Goal: Task Accomplishment & Management: Complete application form

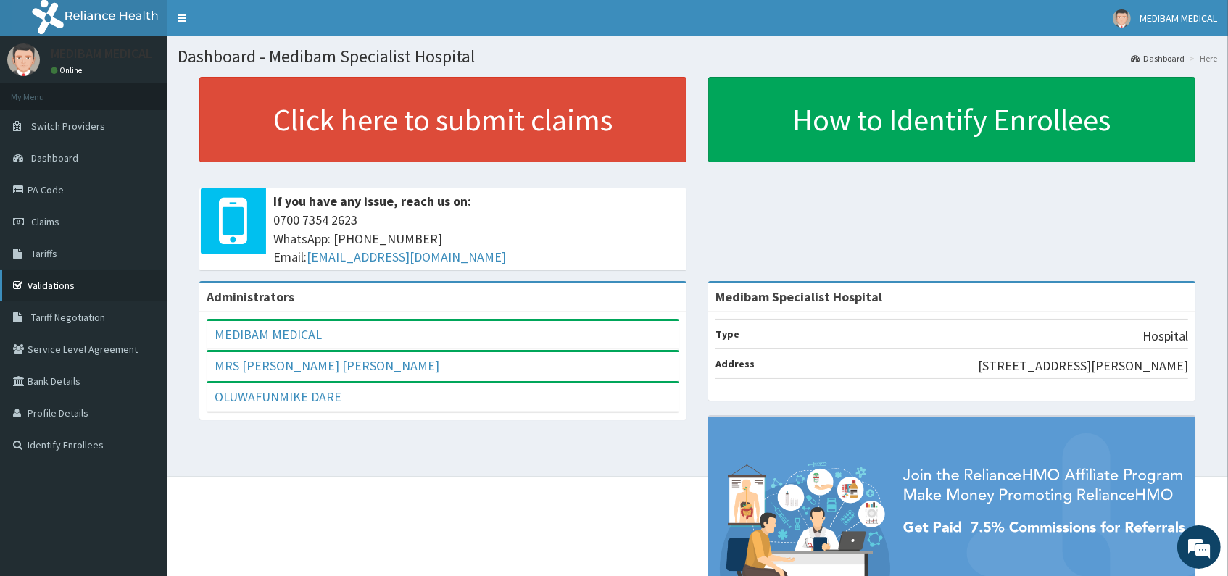
click at [38, 282] on link "Validations" at bounding box center [83, 286] width 167 height 32
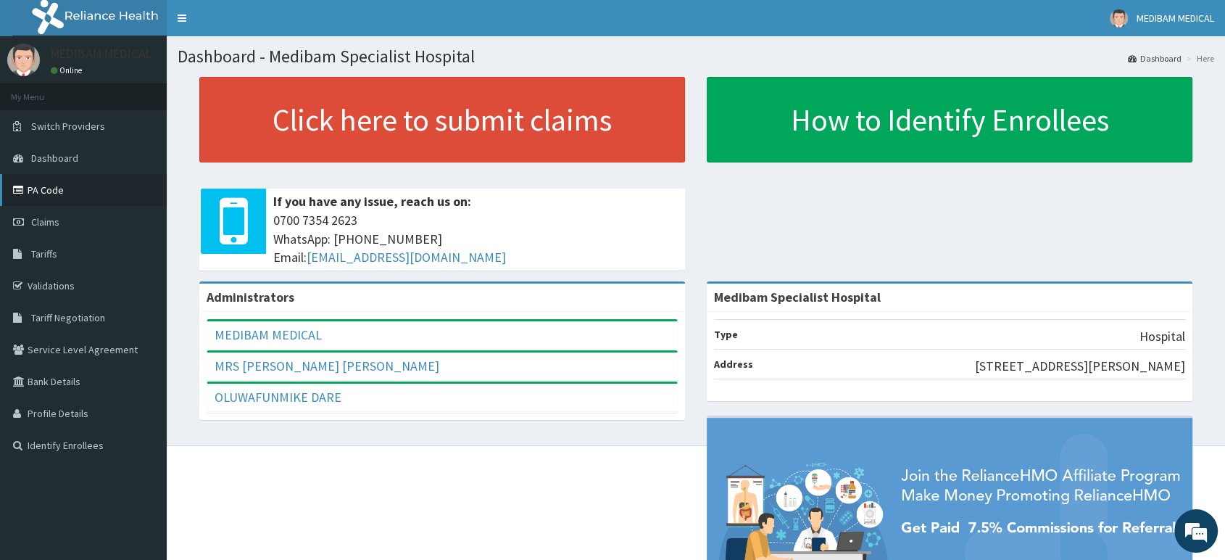
click at [46, 194] on link "PA Code" at bounding box center [83, 190] width 167 height 32
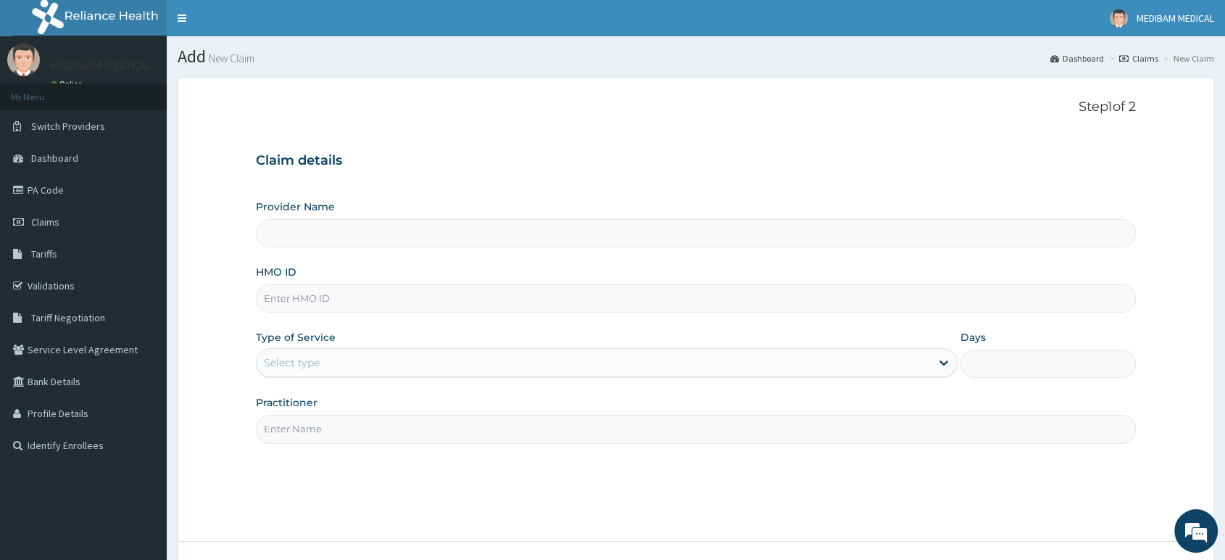
click at [324, 302] on input "HMO ID" at bounding box center [696, 298] width 880 height 28
type input "Medibam Specialist Hospital"
paste input "EXT/10025/B"
type input "EXT/10025/B"
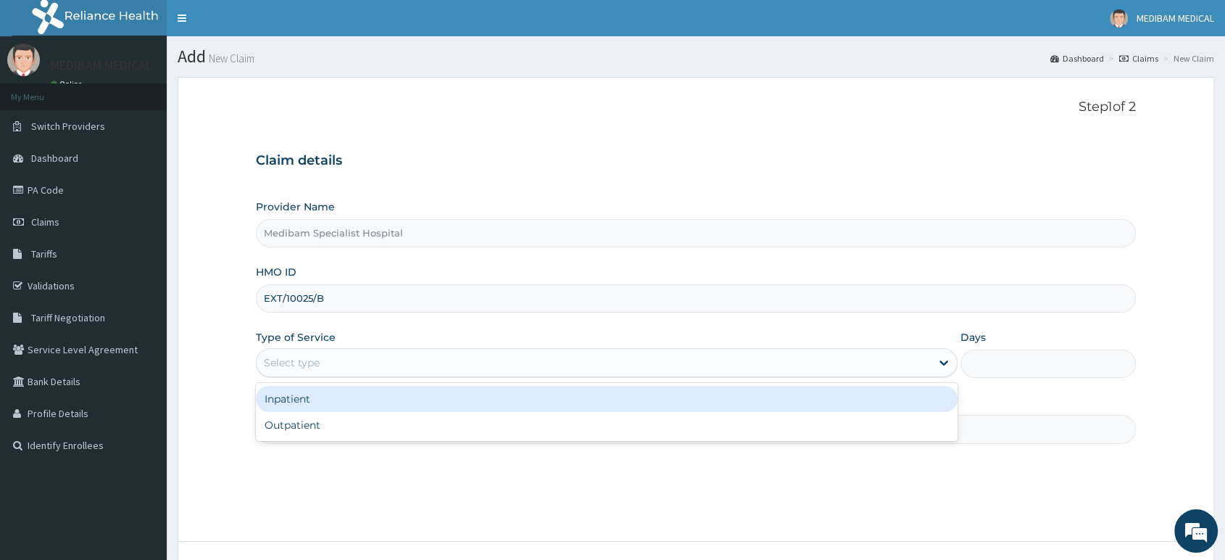
click at [312, 356] on div "Select type" at bounding box center [292, 362] width 56 height 15
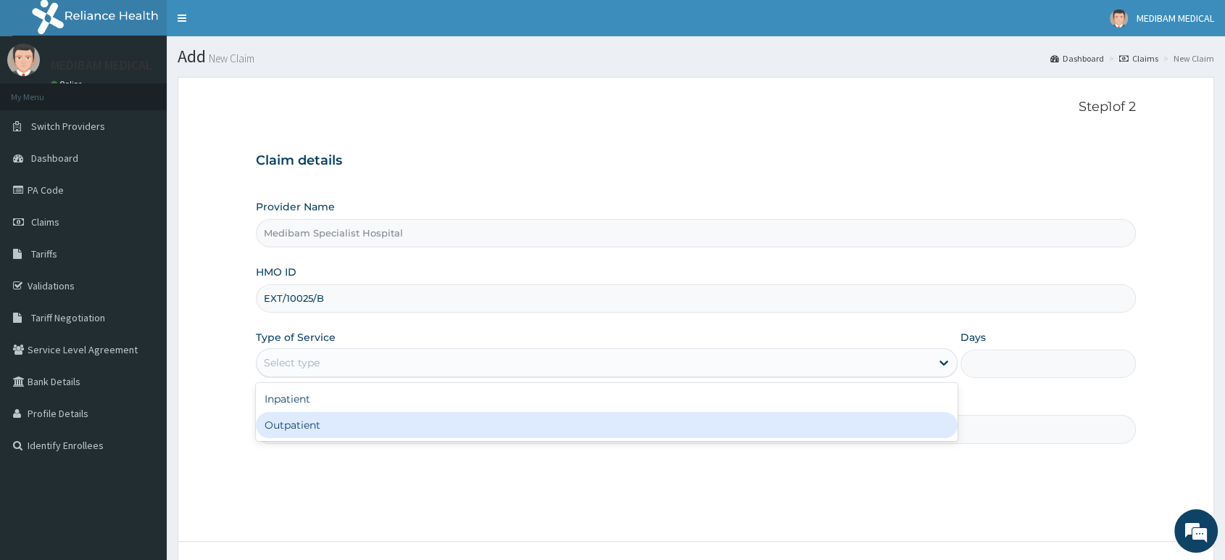
click at [313, 432] on div "Outpatient" at bounding box center [607, 425] width 702 height 26
type input "1"
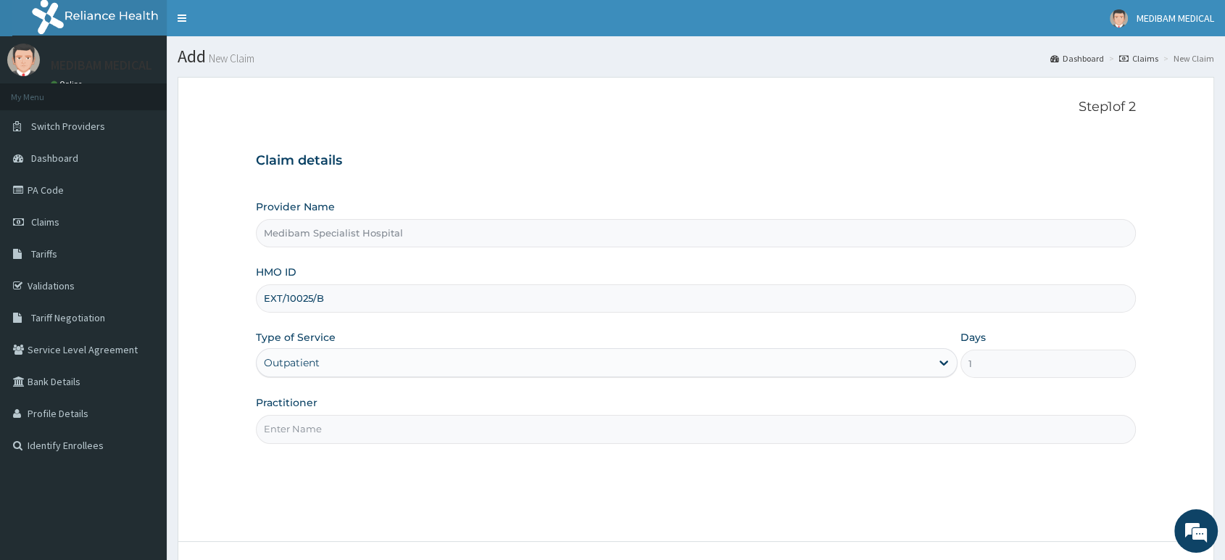
click at [334, 431] on input "Practitioner" at bounding box center [696, 429] width 880 height 28
type input "DR AGHWANA"
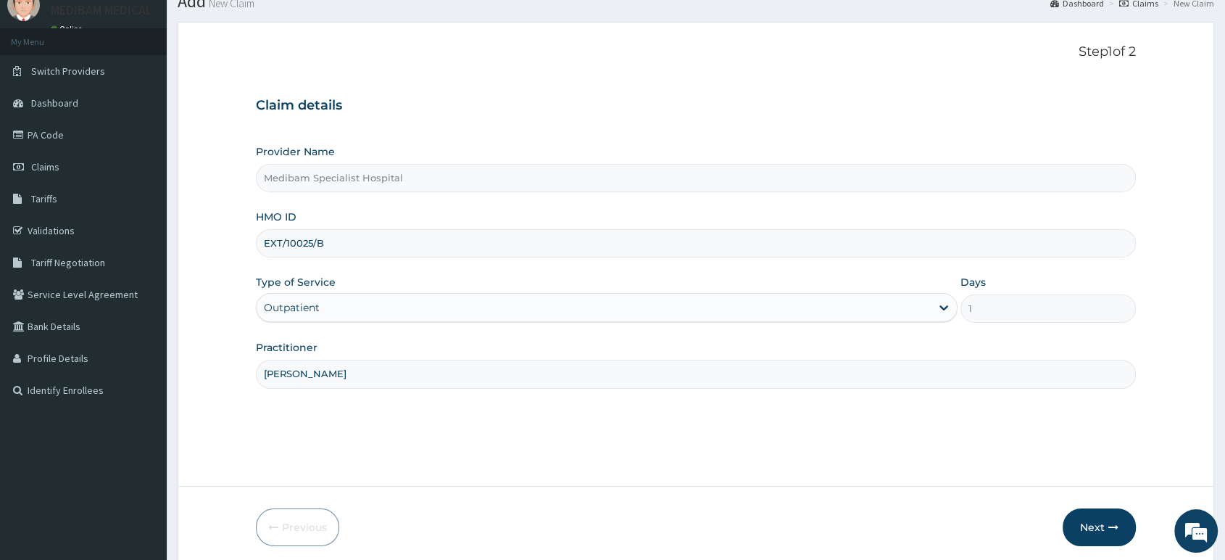
scroll to position [111, 0]
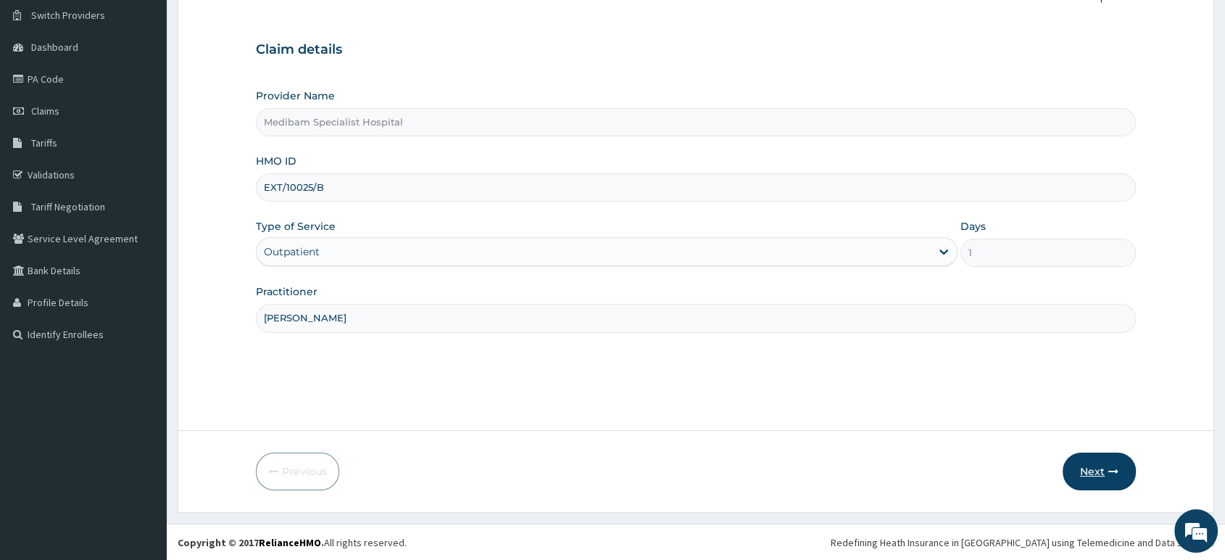
click at [1106, 479] on button "Next" at bounding box center [1099, 471] width 73 height 38
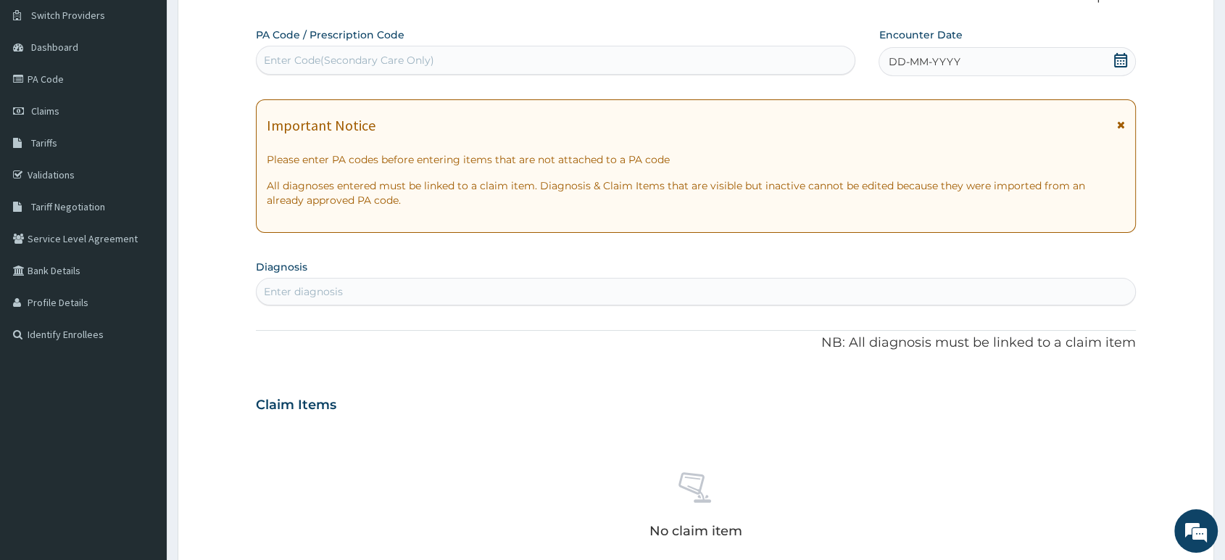
click at [963, 62] on div "DD-MM-YYYY" at bounding box center [1007, 61] width 257 height 29
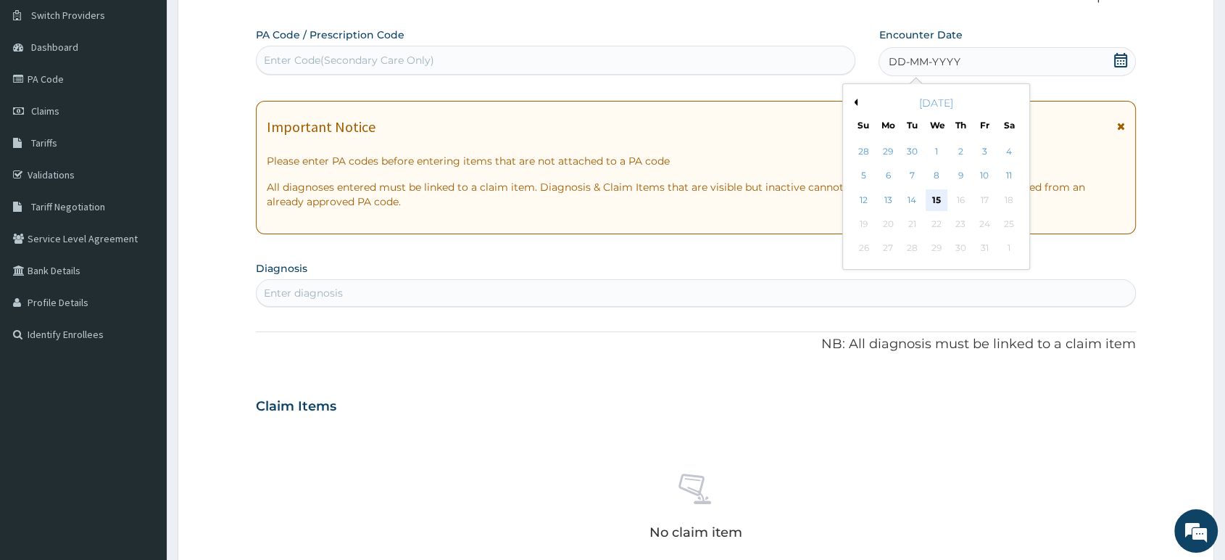
click at [934, 199] on div "15" at bounding box center [937, 200] width 22 height 22
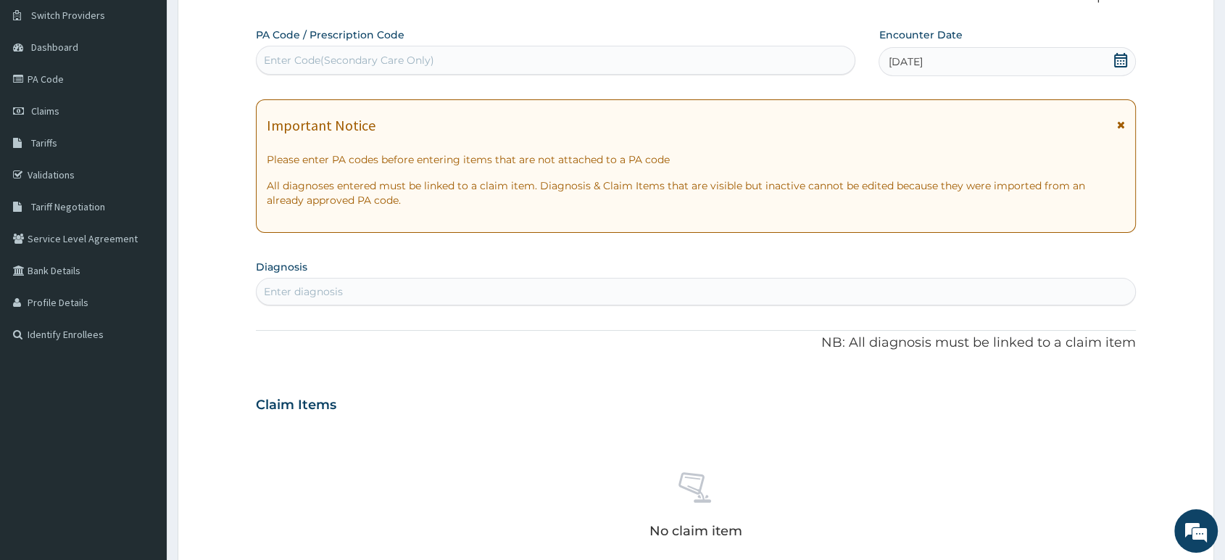
click at [359, 53] on div "Enter Code(Secondary Care Only)" at bounding box center [349, 60] width 170 height 15
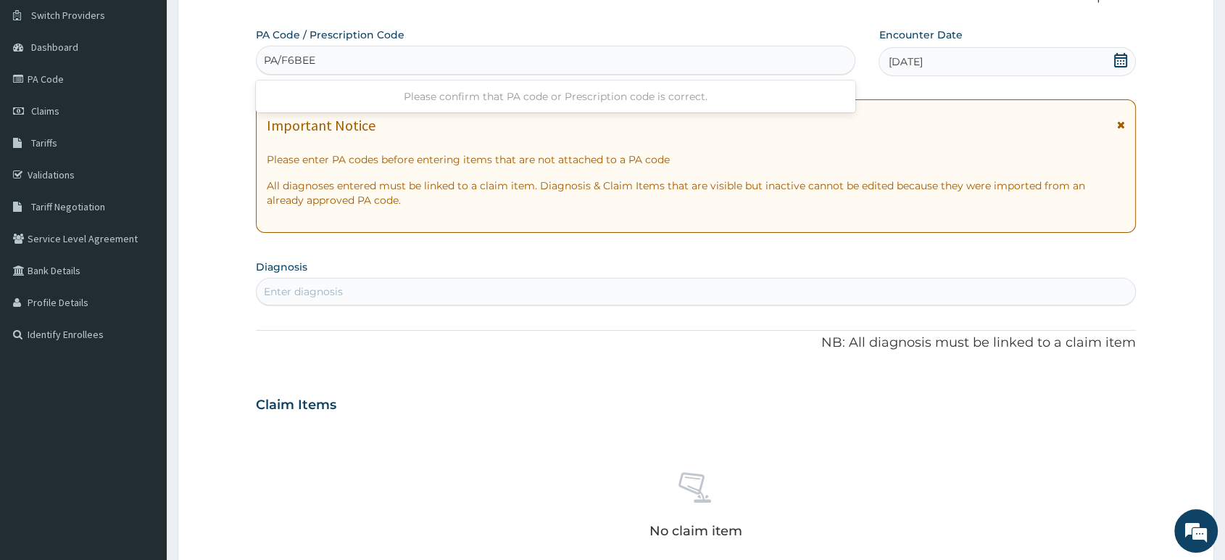
type input "PA/F6BEE8"
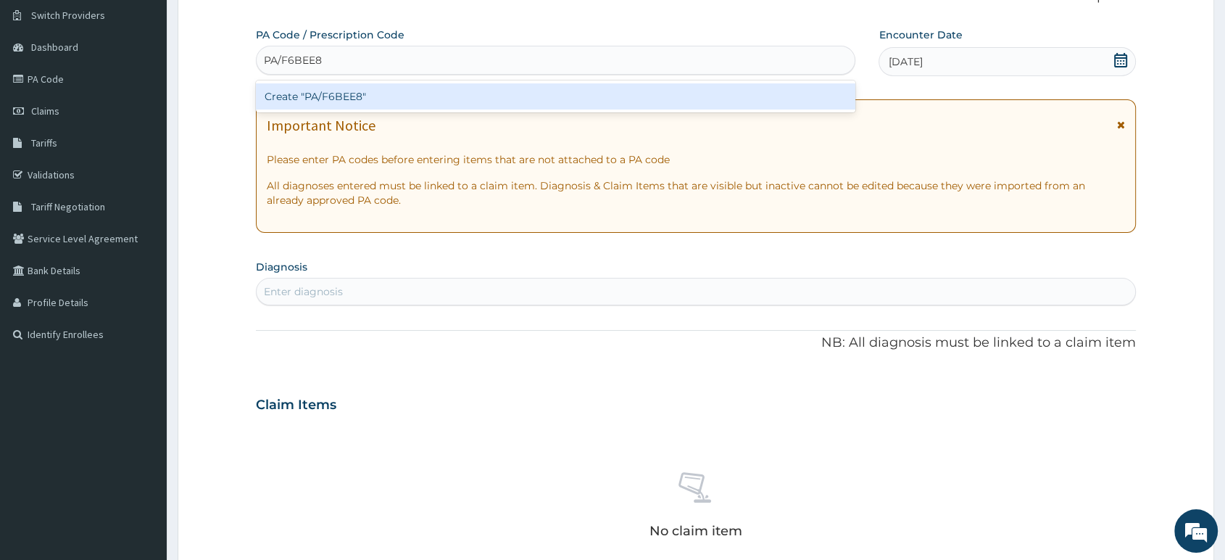
click at [385, 99] on div "Create "PA/F6BEE8"" at bounding box center [556, 96] width 600 height 26
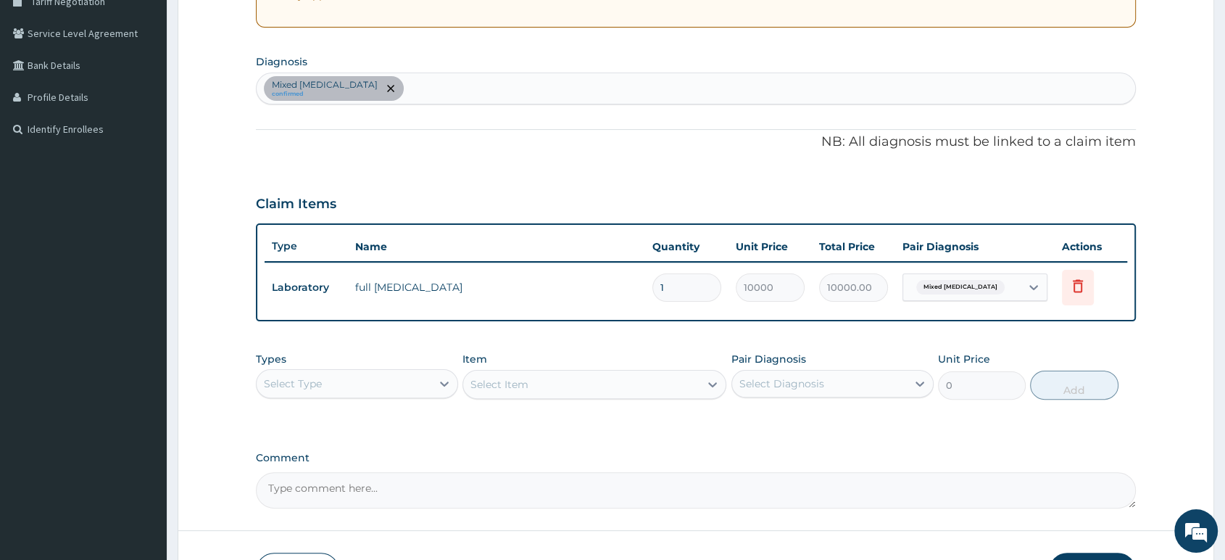
scroll to position [353, 0]
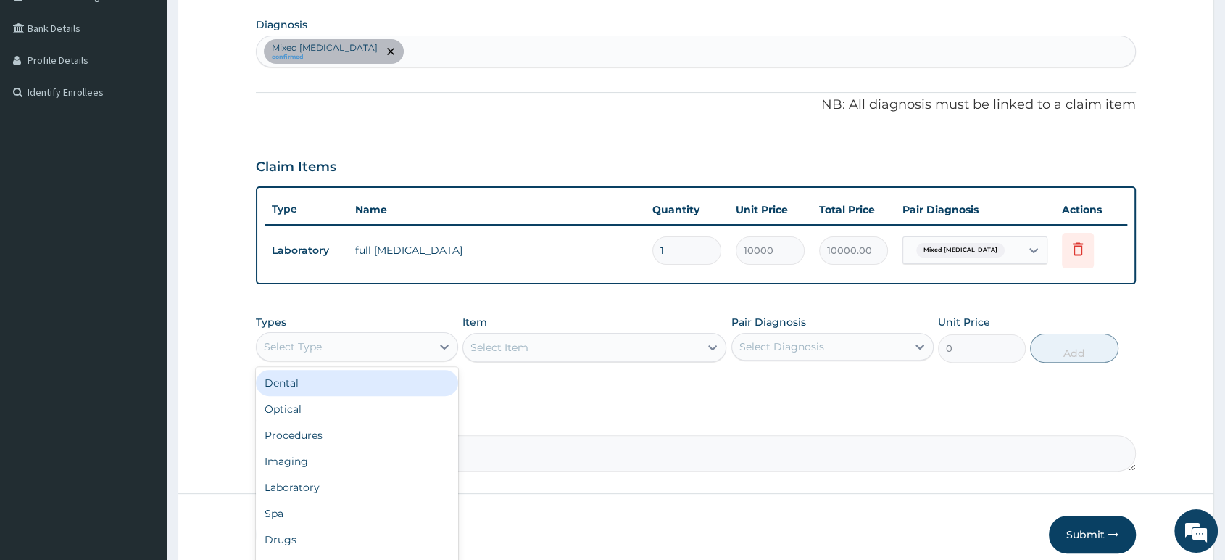
click at [423, 346] on div "Select Type" at bounding box center [344, 346] width 175 height 23
type input "PRO"
click at [394, 380] on div "Procedures" at bounding box center [357, 383] width 202 height 26
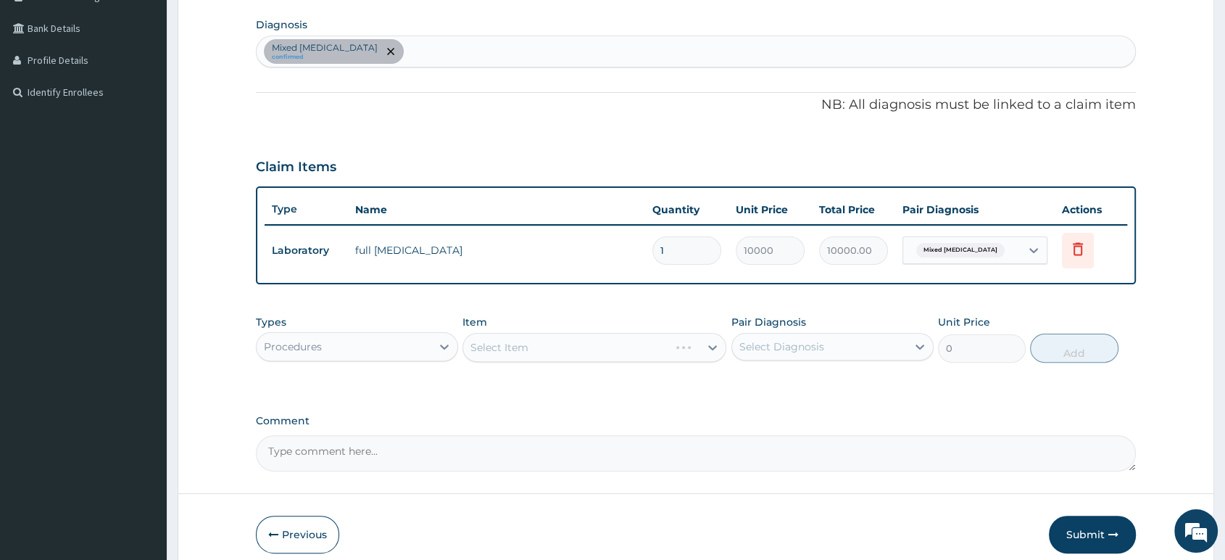
click at [589, 353] on div "Select Item" at bounding box center [595, 347] width 264 height 29
click at [598, 352] on div "Select Item" at bounding box center [595, 347] width 264 height 29
click at [713, 352] on icon at bounding box center [712, 347] width 15 height 15
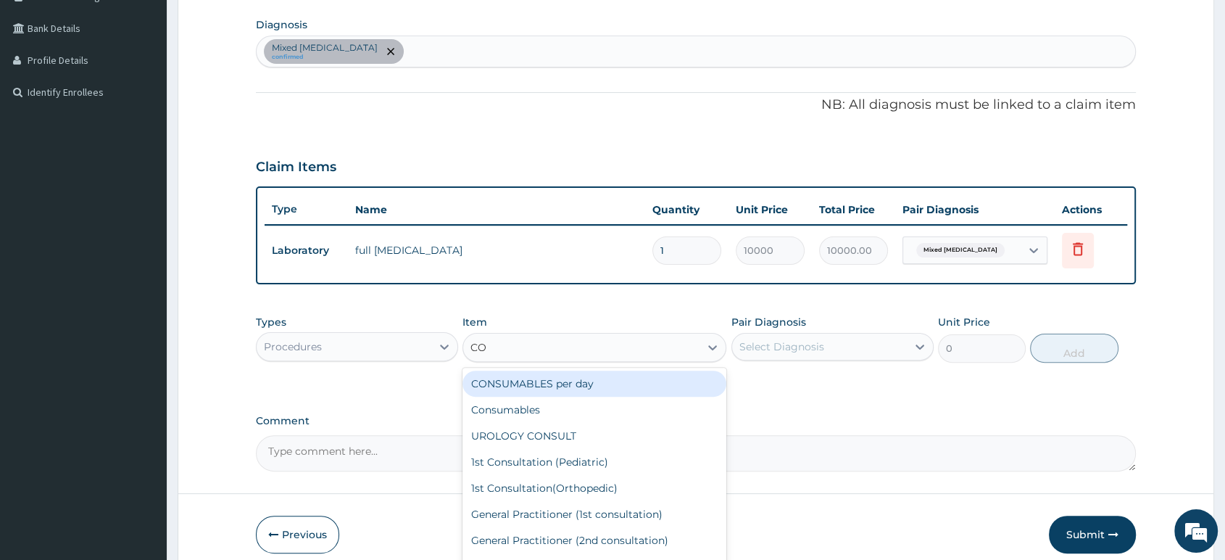
type input "CON"
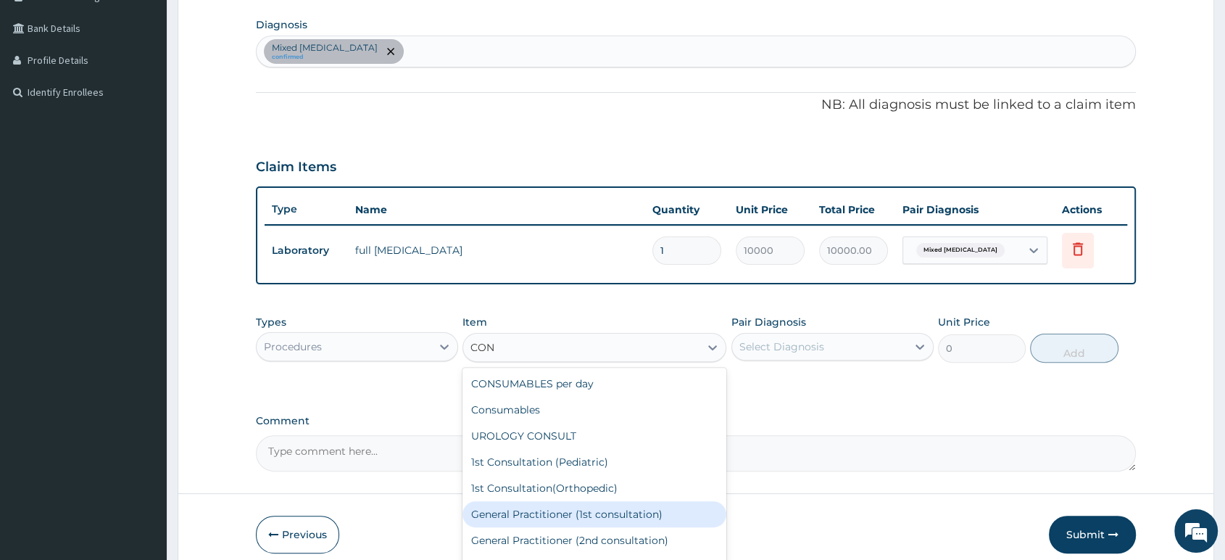
click at [619, 513] on div "General Practitioner (1st consultation)" at bounding box center [595, 514] width 264 height 26
type input "1500"
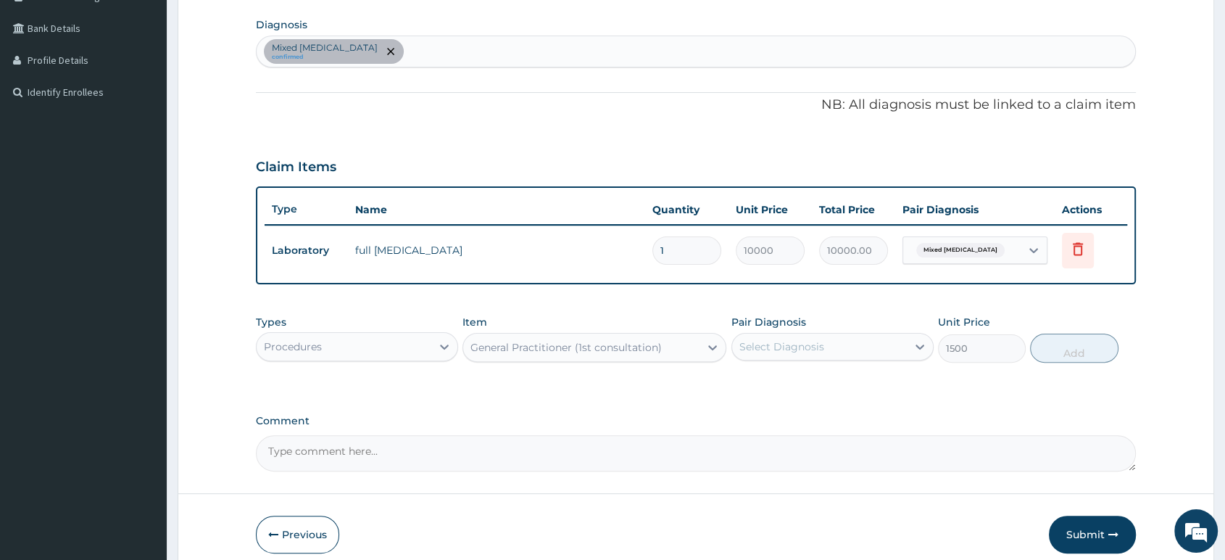
click at [880, 351] on div "Select Diagnosis" at bounding box center [819, 346] width 175 height 23
click at [452, 41] on div "Mixed hyperlipidaemia confirmed" at bounding box center [696, 51] width 879 height 30
type input "MALARIA"
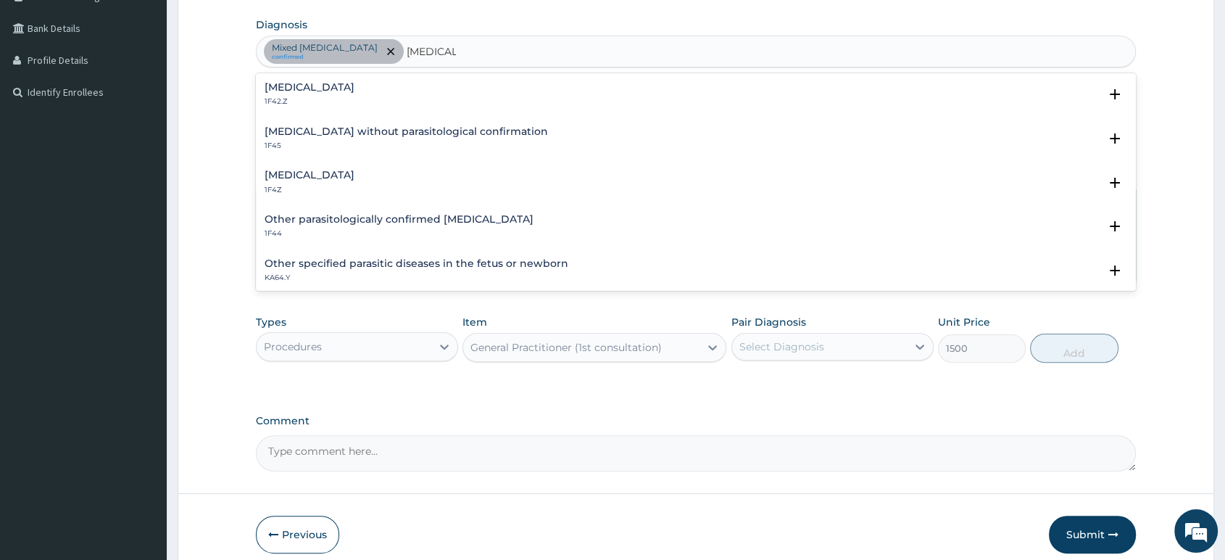
click at [320, 185] on p "1F4Z" at bounding box center [310, 190] width 90 height 10
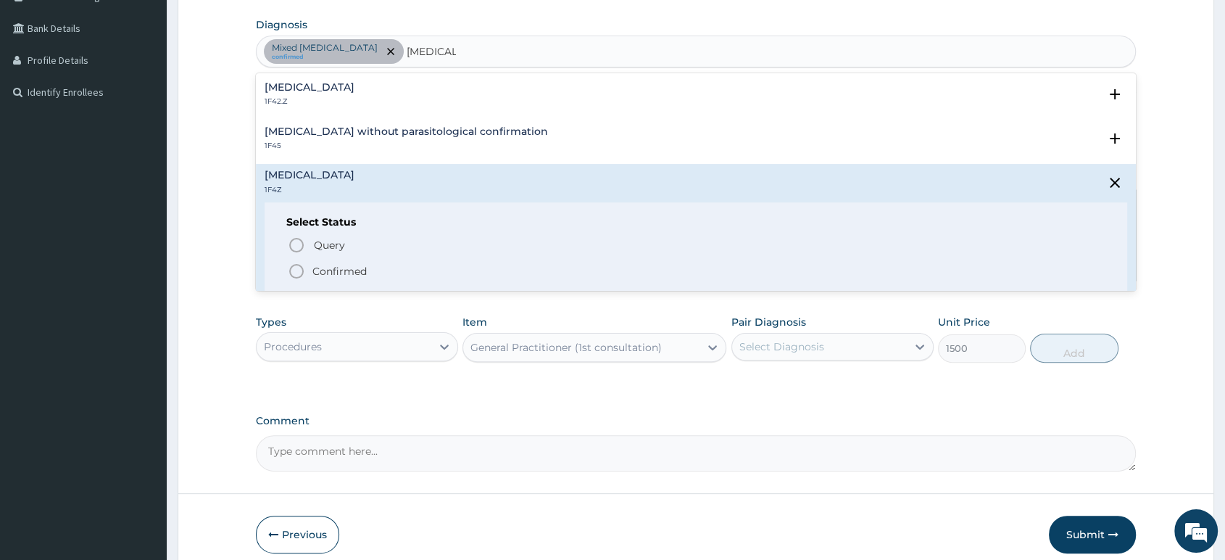
click at [291, 270] on icon "status option filled" at bounding box center [296, 270] width 17 height 17
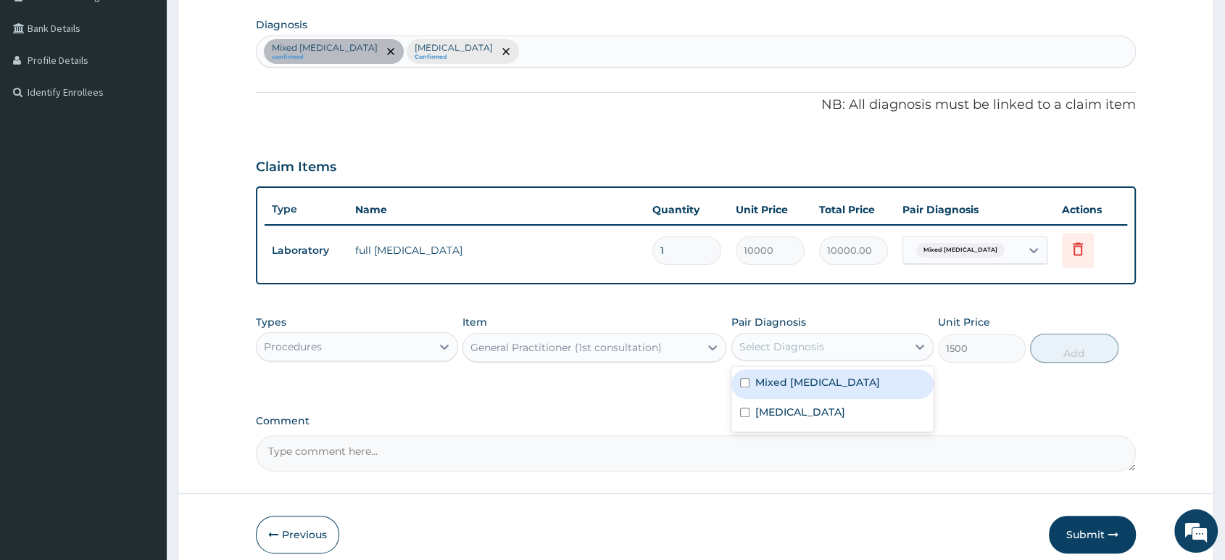
click at [887, 351] on div "Select Diagnosis" at bounding box center [819, 346] width 175 height 23
click at [875, 383] on div "Mixed hyperlipidaemia" at bounding box center [833, 384] width 202 height 30
checkbox input "true"
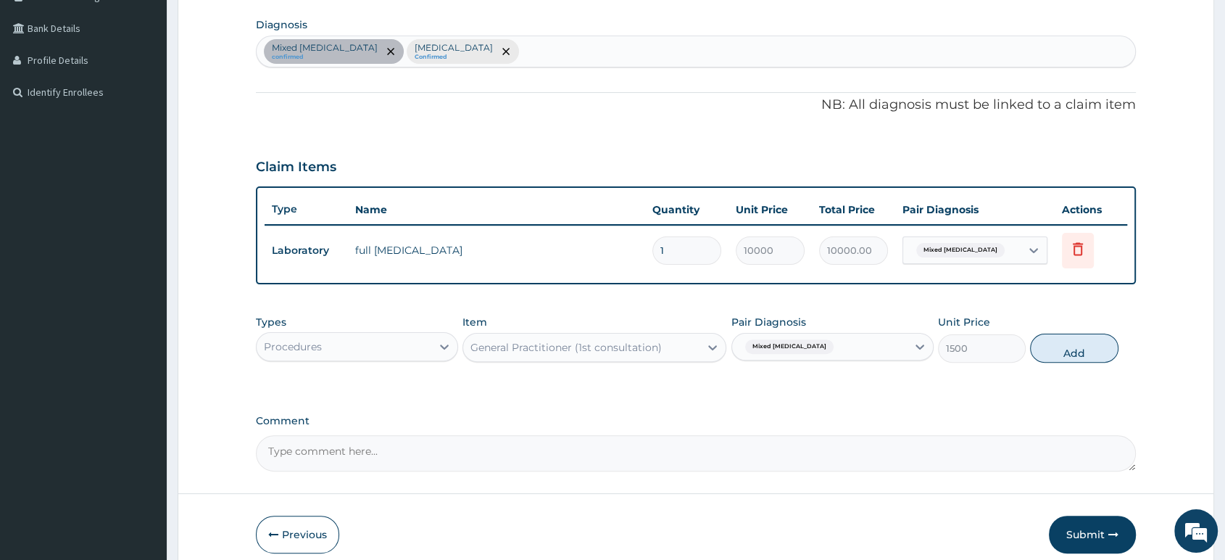
click at [877, 348] on div "Mixed hyperlipidaemia" at bounding box center [819, 346] width 175 height 25
click at [879, 346] on div "Mixed hyperlipidaemia" at bounding box center [819, 346] width 175 height 25
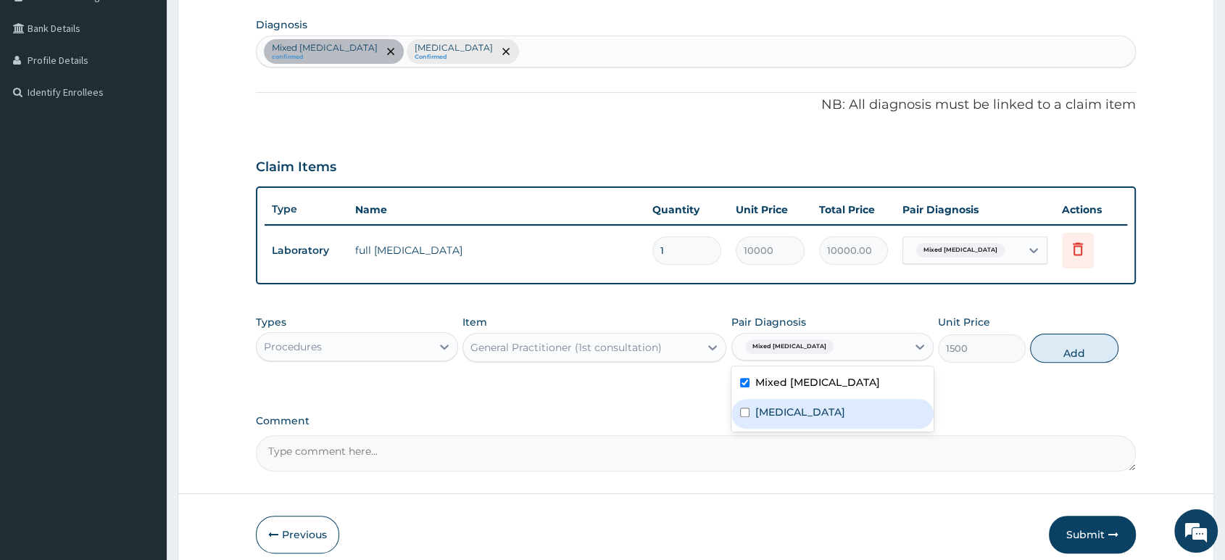
click at [868, 406] on div "Malaria, unspecified" at bounding box center [833, 414] width 202 height 30
checkbox input "true"
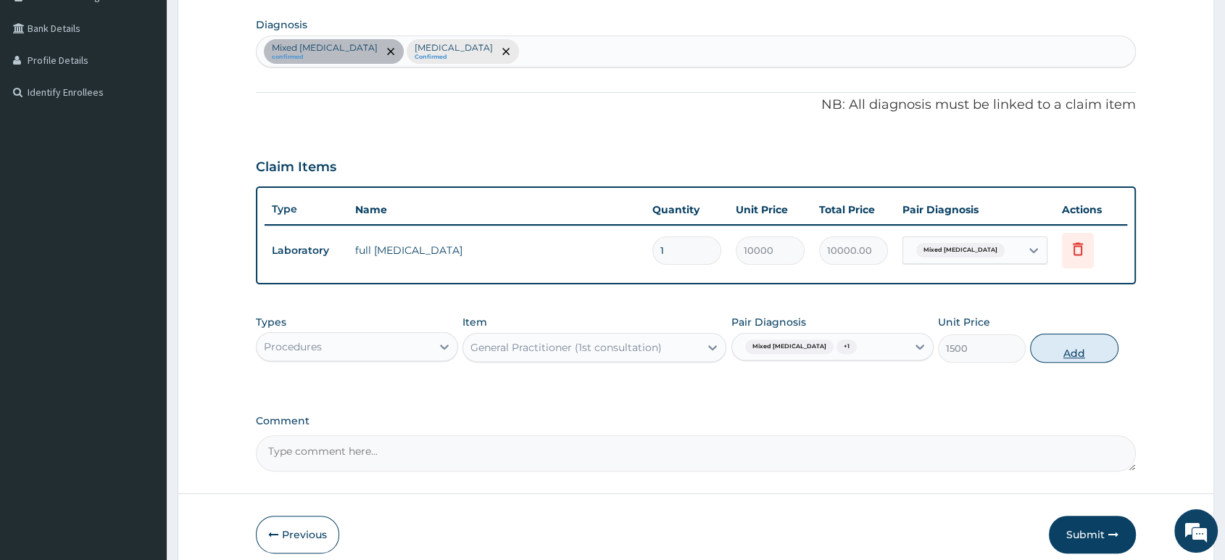
click at [1067, 347] on button "Add" at bounding box center [1074, 348] width 88 height 29
type input "0"
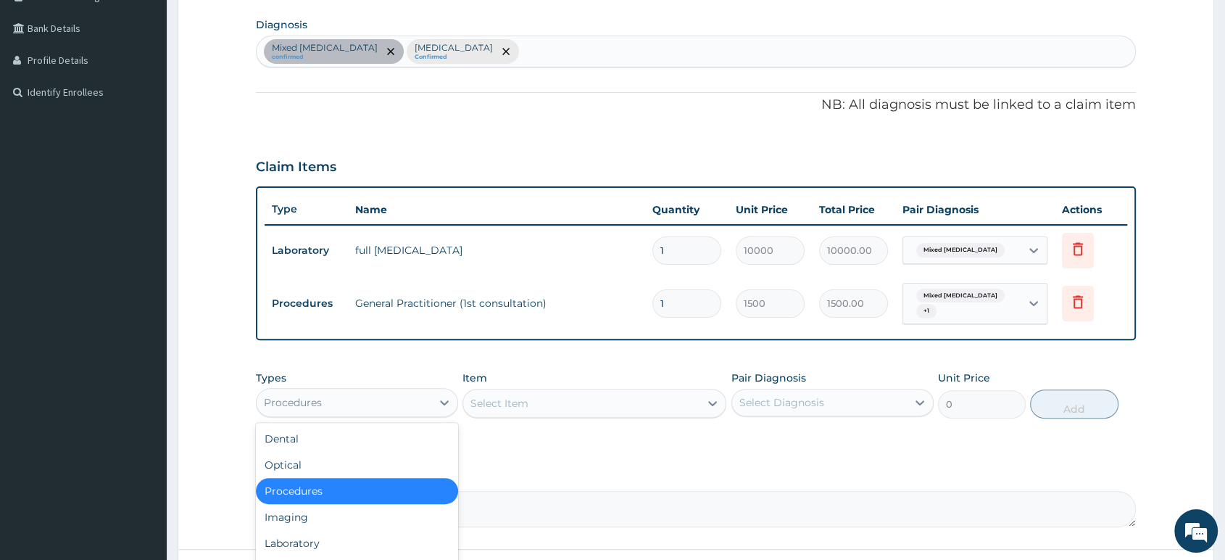
click at [399, 408] on div "Procedures" at bounding box center [344, 402] width 175 height 23
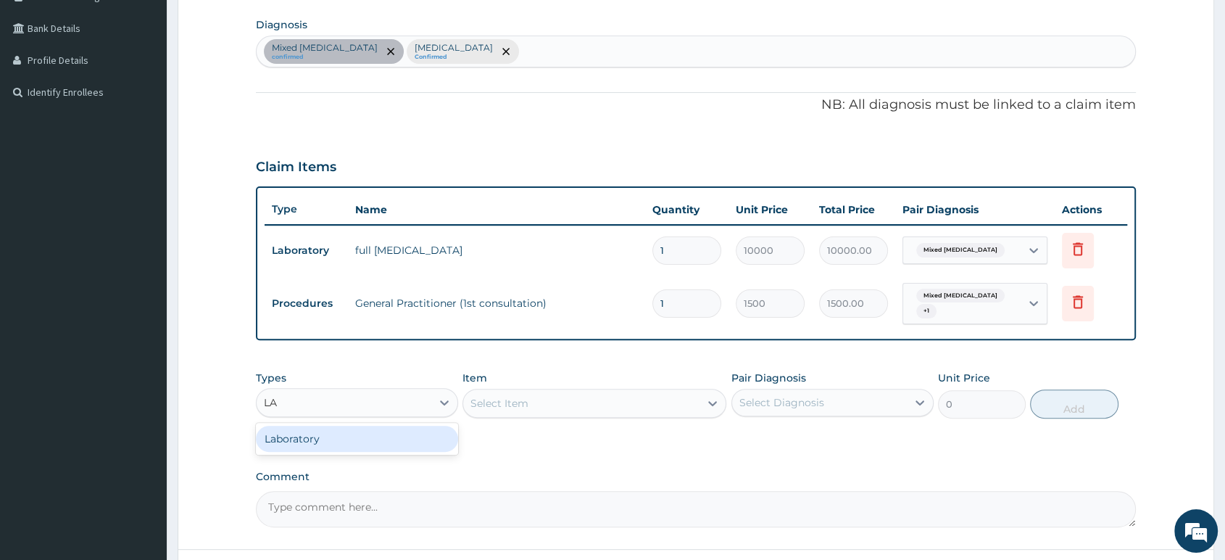
type input "LAB"
click at [318, 436] on div "Laboratory" at bounding box center [357, 439] width 202 height 26
click at [543, 407] on div "Select Item" at bounding box center [595, 403] width 264 height 29
click at [550, 399] on div "Select Item" at bounding box center [595, 403] width 264 height 29
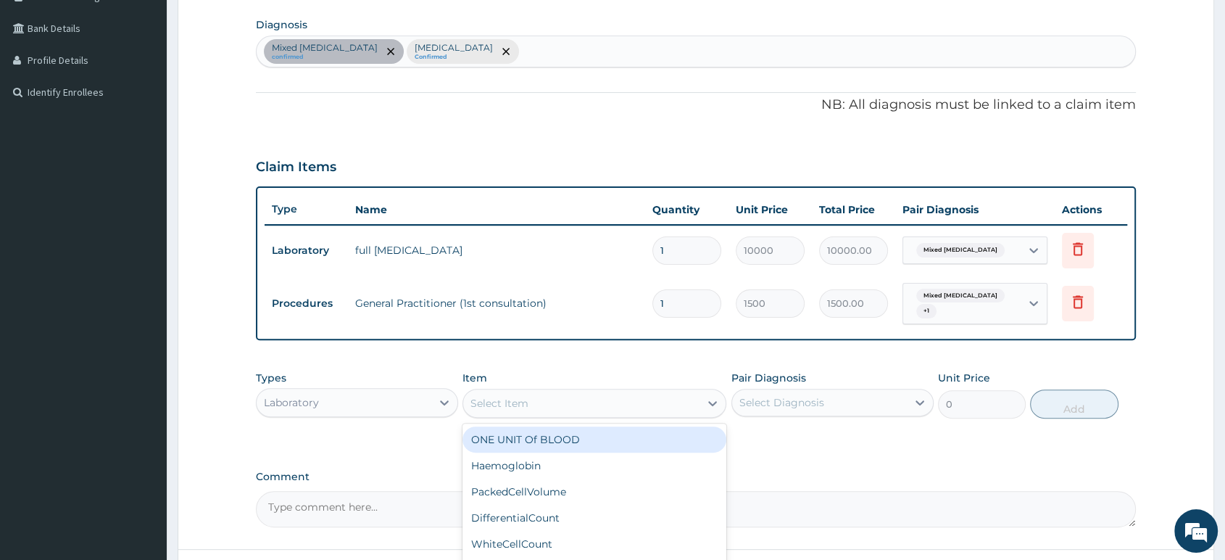
click at [617, 397] on div "Select Item" at bounding box center [581, 403] width 236 height 23
type input "MAL"
click at [533, 442] on div "MalariaParasite" at bounding box center [595, 439] width 264 height 26
type input "1000"
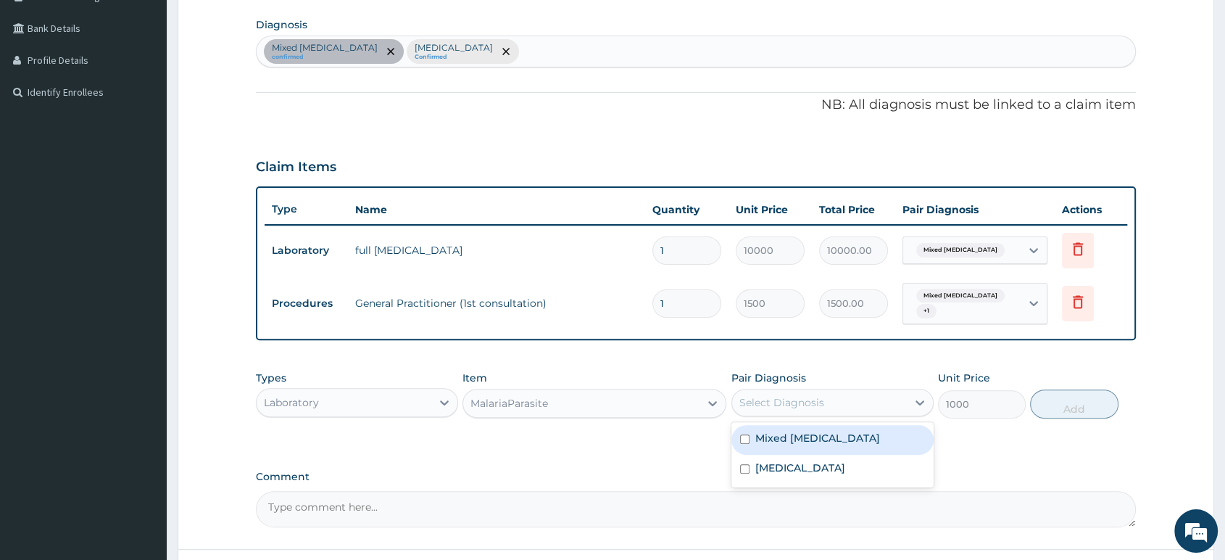
click at [804, 405] on div "Select Diagnosis" at bounding box center [782, 402] width 85 height 15
click at [766, 442] on label "Mixed hyperlipidaemia" at bounding box center [817, 438] width 125 height 15
checkbox input "true"
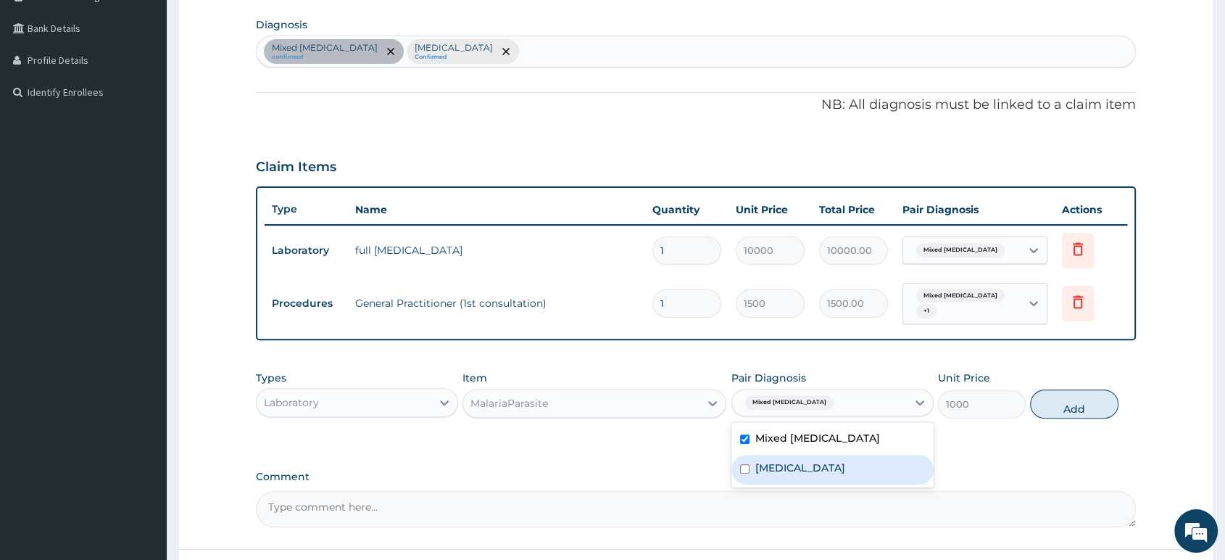
click at [768, 469] on label "Malaria, unspecified" at bounding box center [800, 467] width 90 height 15
checkbox input "true"
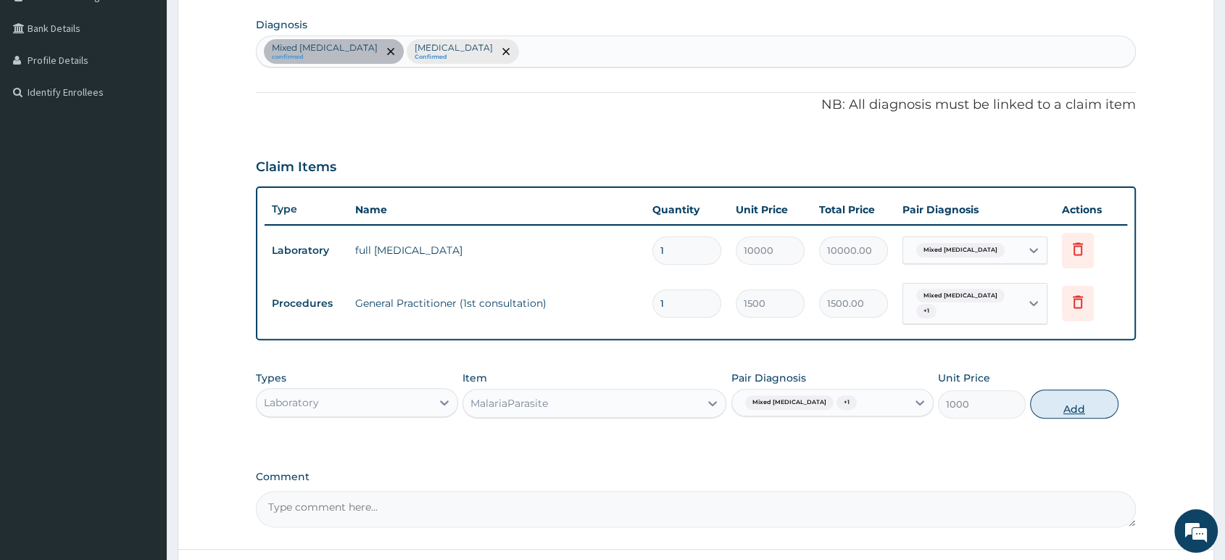
click at [1039, 402] on button "Add" at bounding box center [1074, 403] width 88 height 29
type input "0"
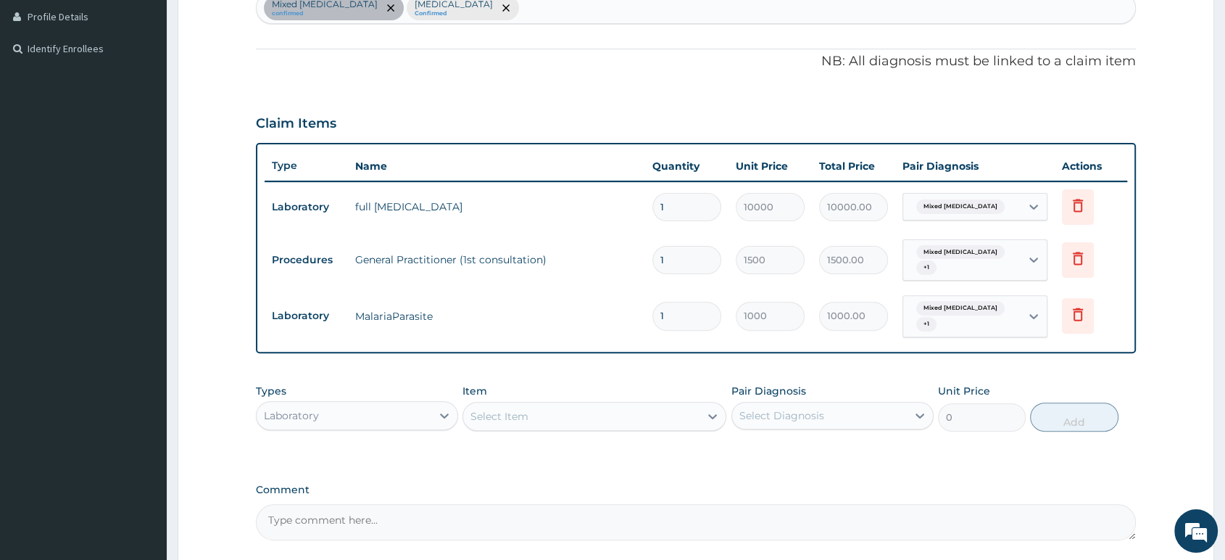
scroll to position [434, 0]
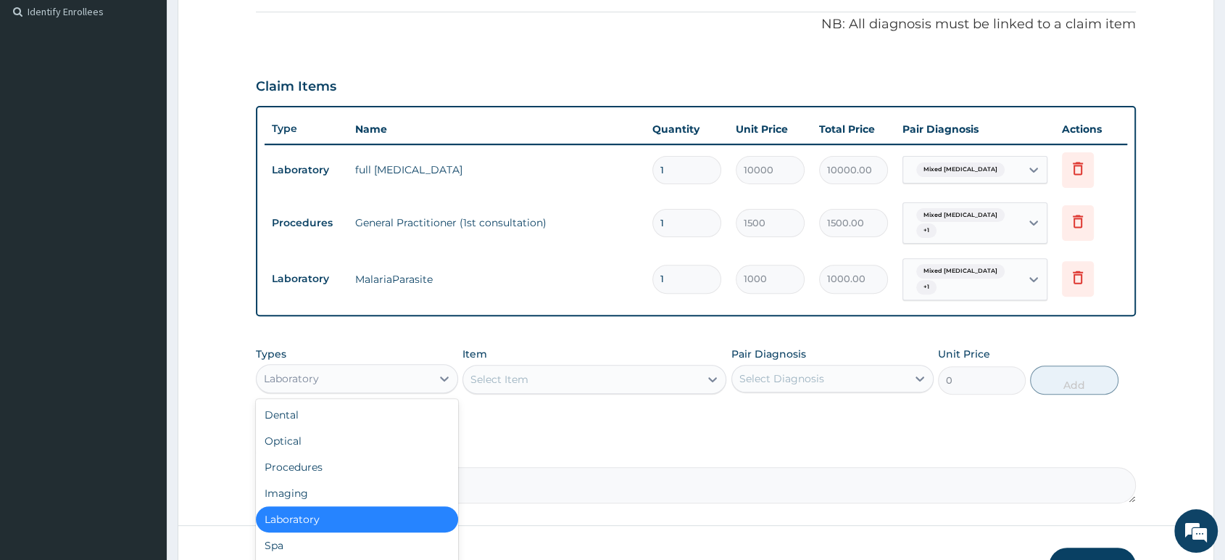
click at [397, 377] on div "Laboratory" at bounding box center [344, 378] width 175 height 23
type input "DR"
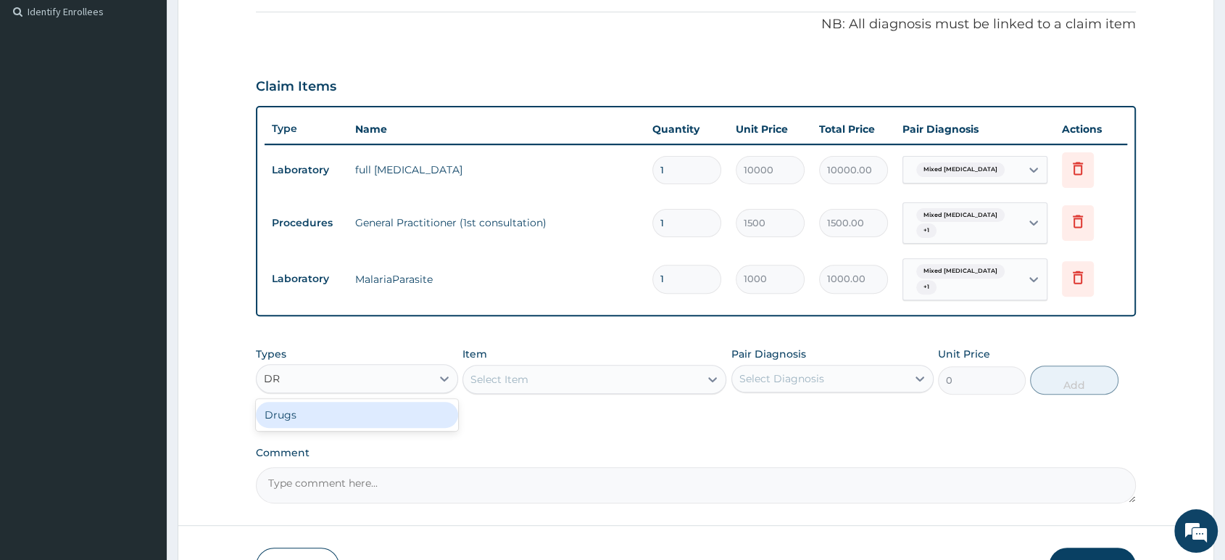
click at [362, 407] on div "Drugs" at bounding box center [357, 415] width 202 height 26
click at [573, 379] on div "Select Item" at bounding box center [595, 379] width 264 height 29
click at [577, 362] on div "Item Select Item" at bounding box center [595, 371] width 264 height 48
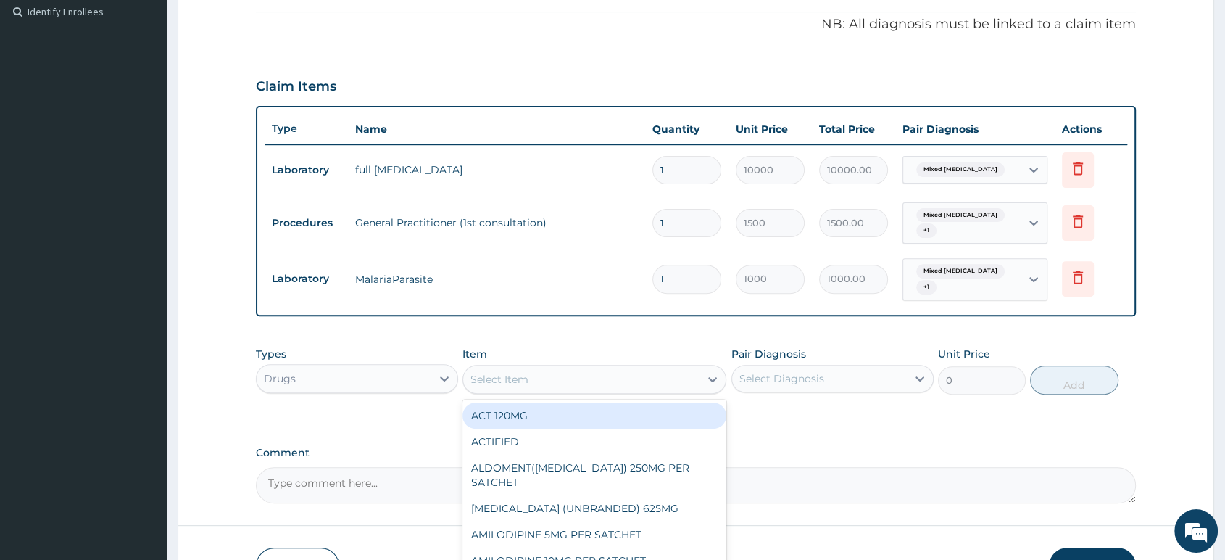
click at [605, 383] on div "Select Item" at bounding box center [581, 379] width 236 height 23
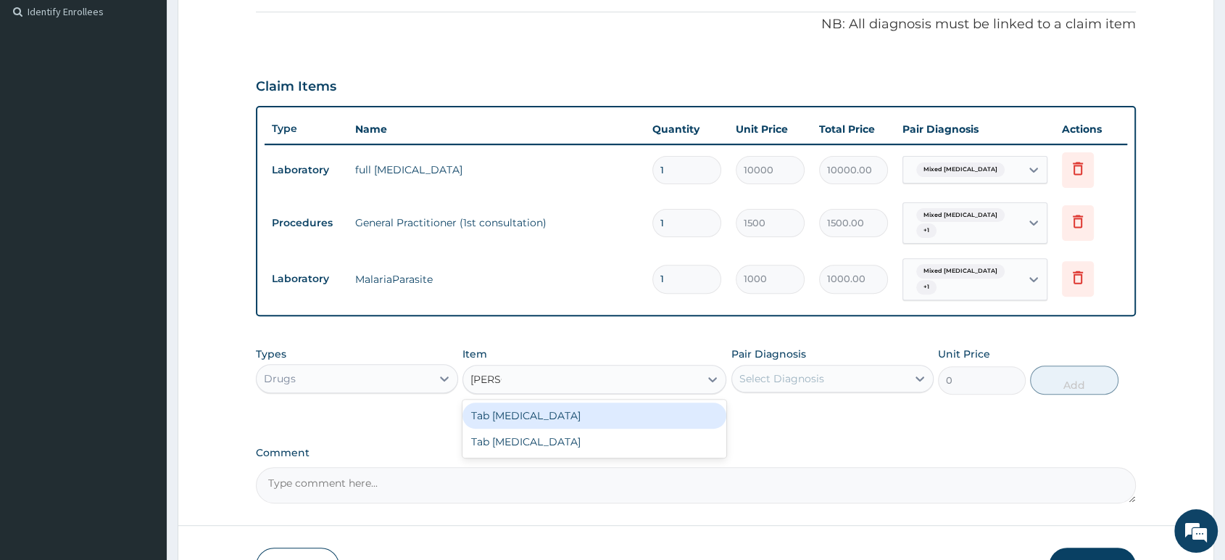
type input "COART"
click at [524, 416] on div "Tab COARTEM" at bounding box center [595, 415] width 264 height 26
type input "130"
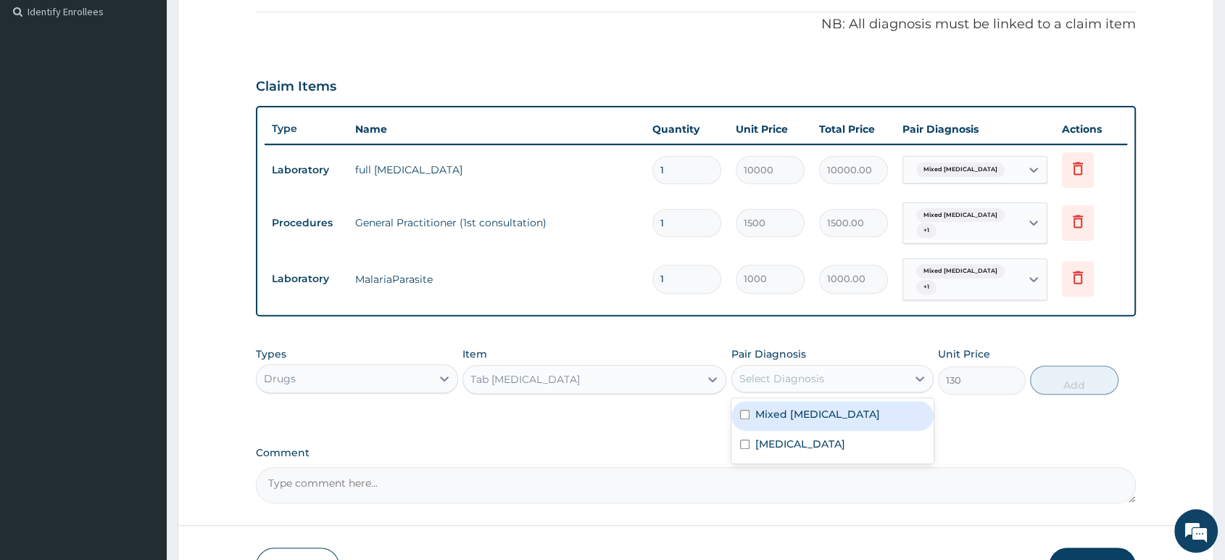
click at [769, 382] on div "Select Diagnosis" at bounding box center [782, 378] width 85 height 15
click at [772, 417] on label "Mixed hyperlipidaemia" at bounding box center [817, 414] width 125 height 15
checkbox input "true"
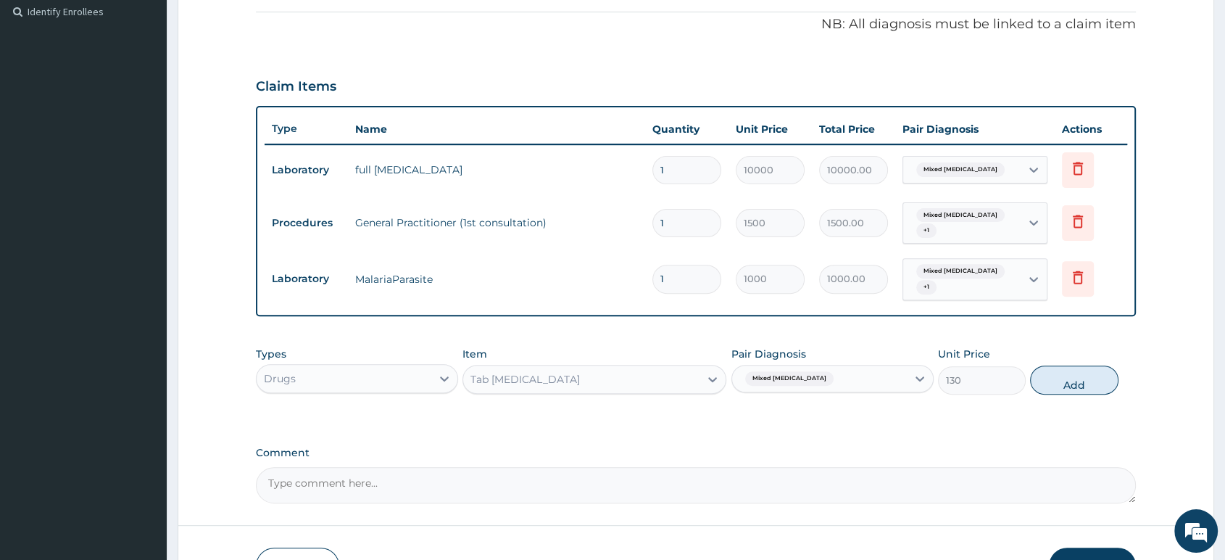
click at [852, 378] on div "Mixed hyperlipidaemia" at bounding box center [819, 378] width 175 height 25
click at [856, 384] on div "Mixed hyperlipidaemia" at bounding box center [819, 378] width 175 height 25
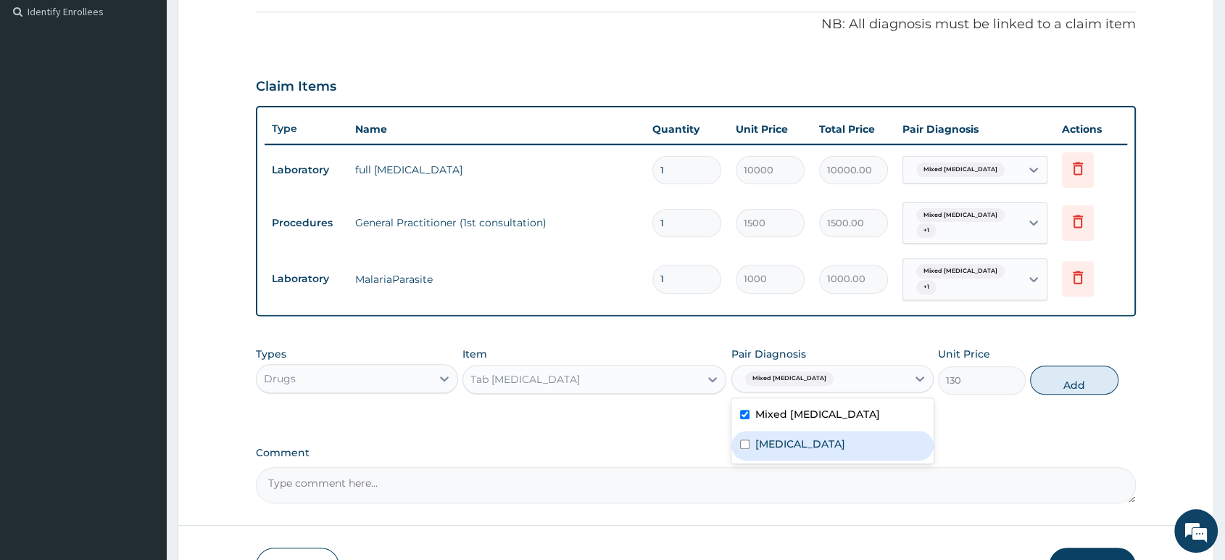
click at [833, 451] on div "Malaria, unspecified" at bounding box center [833, 446] width 202 height 30
checkbox input "true"
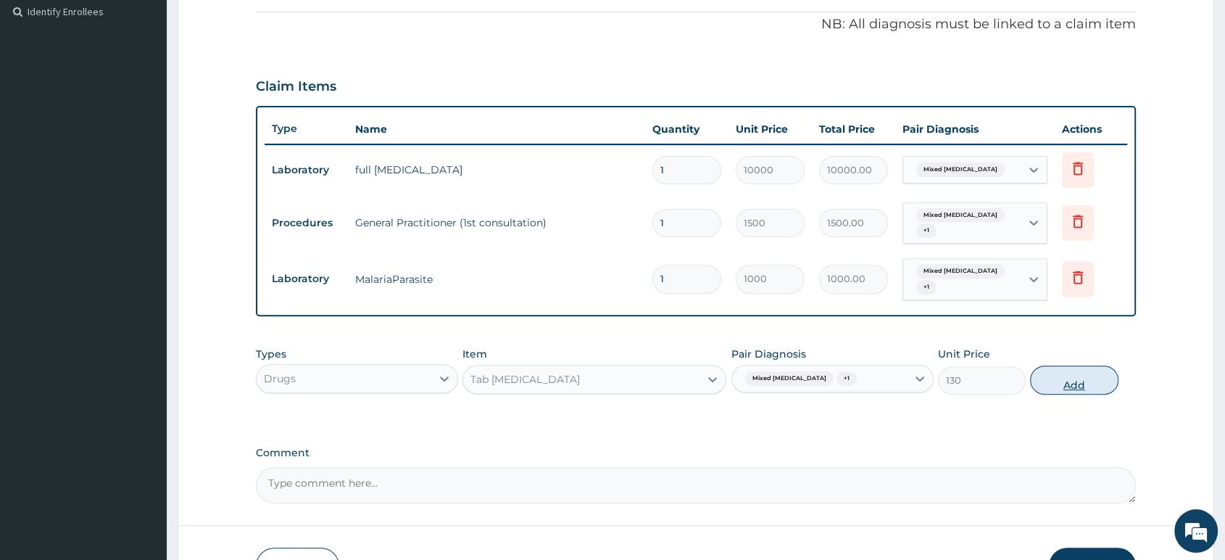
click at [1054, 381] on button "Add" at bounding box center [1074, 379] width 88 height 29
type input "0"
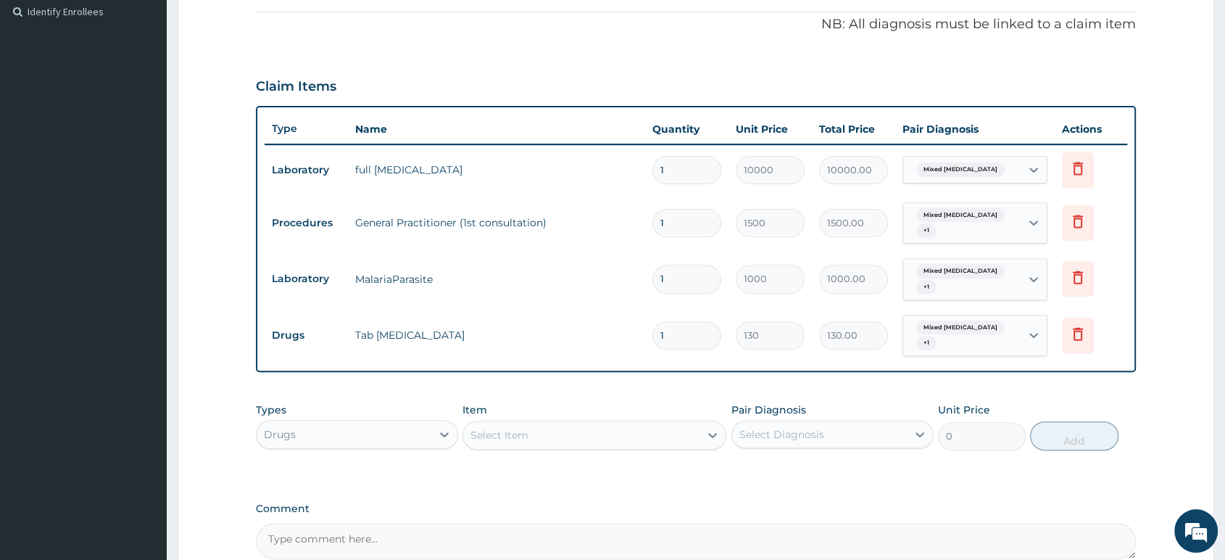
type input "0.00"
type input "6"
type input "780.00"
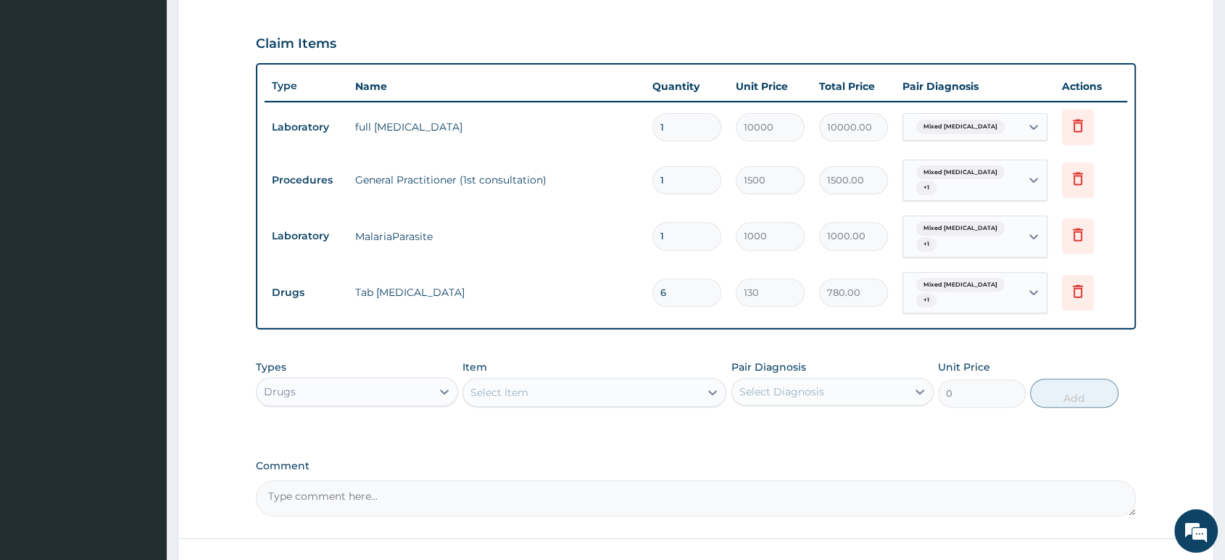
scroll to position [514, 0]
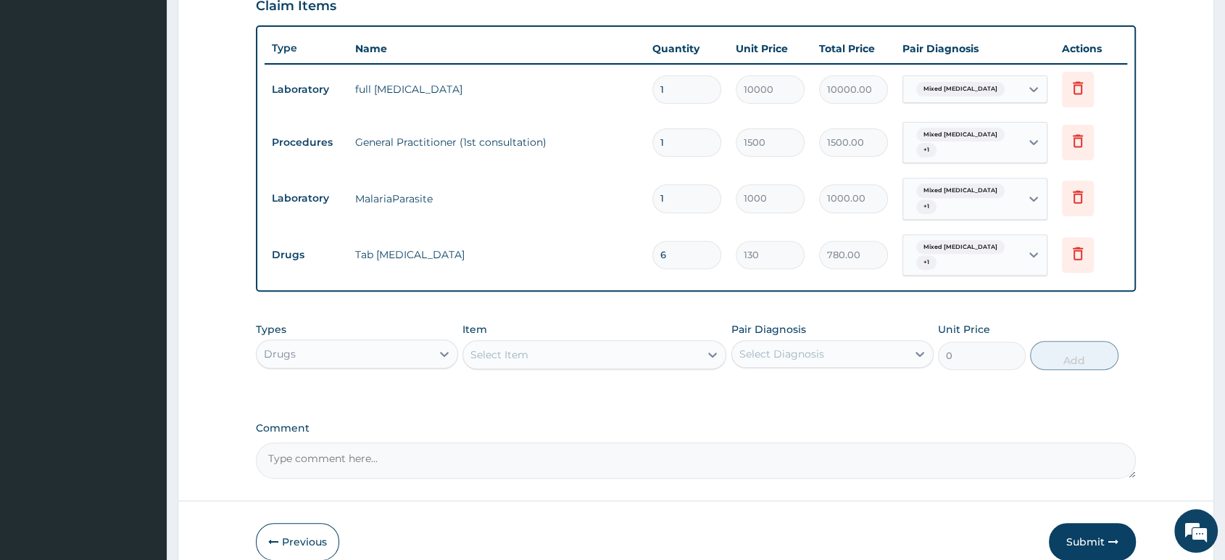
type input "6"
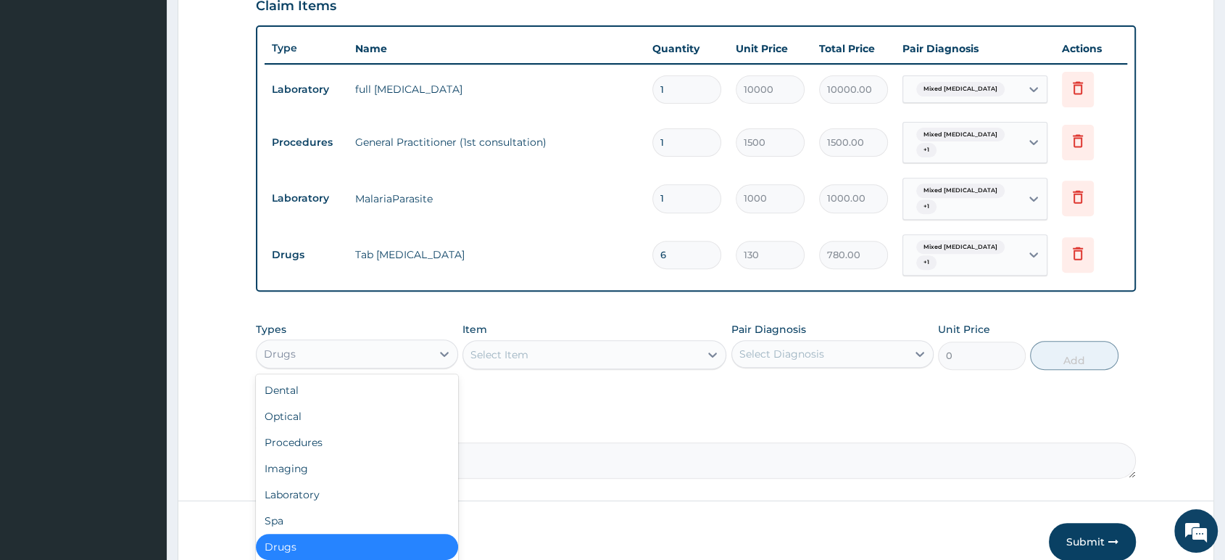
click at [425, 350] on div "Drugs" at bounding box center [344, 353] width 175 height 23
click at [498, 355] on div "Select Item" at bounding box center [500, 354] width 58 height 15
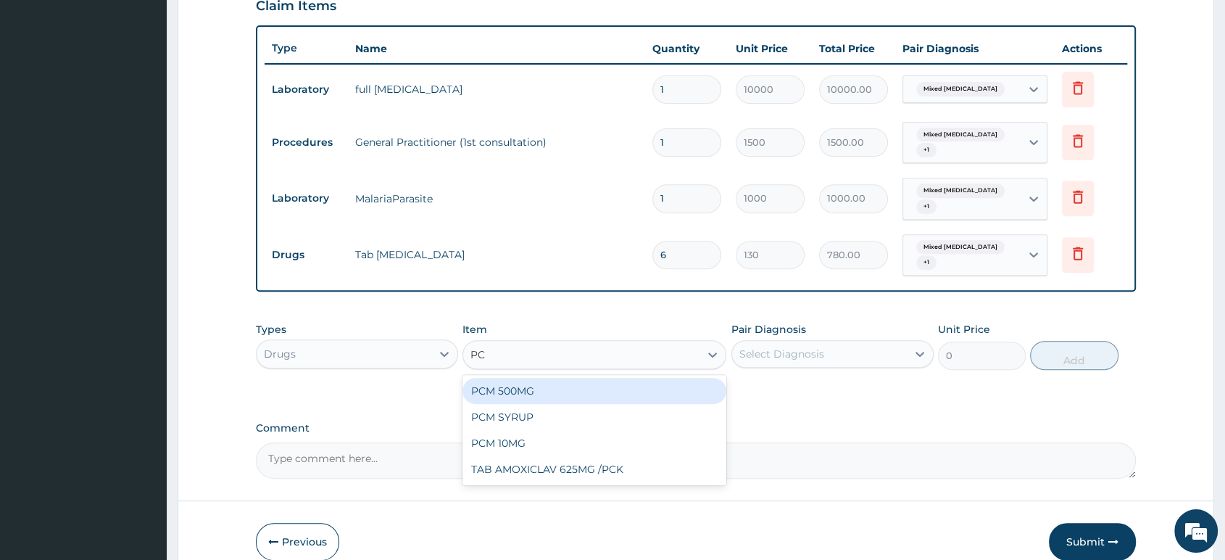
type input "PCM"
click at [528, 384] on div "PCM 500MG" at bounding box center [595, 391] width 264 height 26
type input "28"
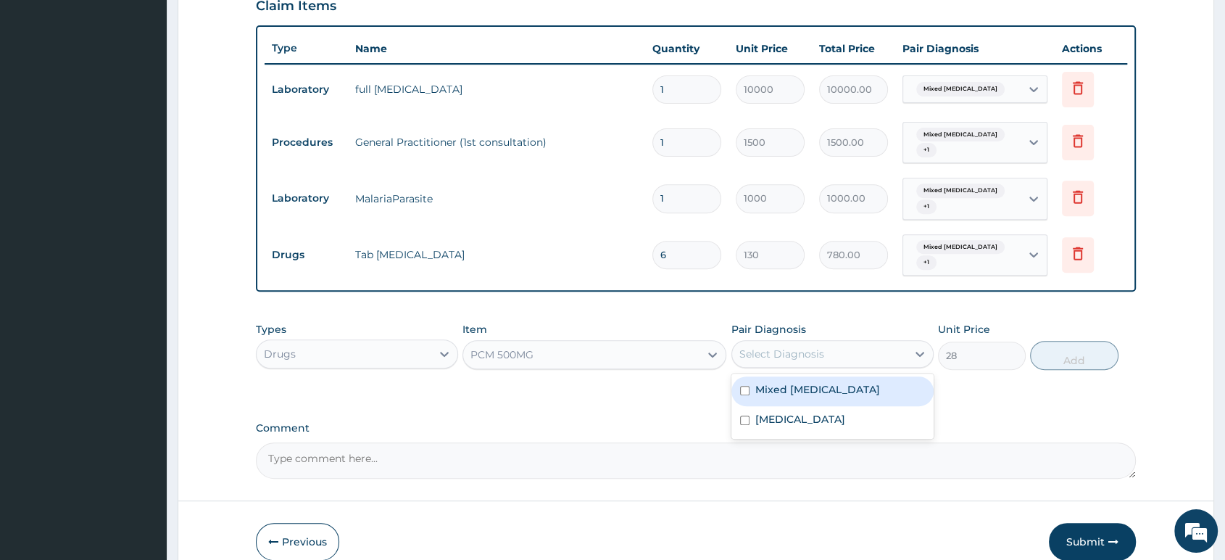
drag, startPoint x: 762, startPoint y: 355, endPoint x: 763, endPoint y: 377, distance: 22.5
click at [762, 355] on div "Select Diagnosis" at bounding box center [782, 354] width 85 height 15
click at [767, 402] on div "Mixed hyperlipidaemia" at bounding box center [833, 391] width 202 height 30
checkbox input "true"
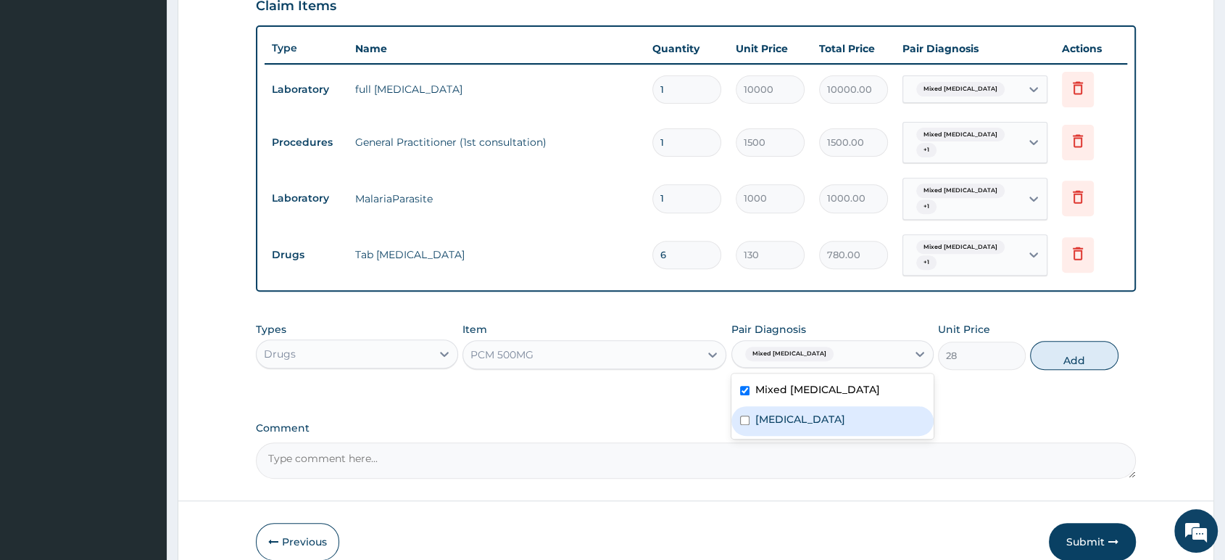
click at [771, 423] on label "Malaria, unspecified" at bounding box center [800, 419] width 90 height 15
checkbox input "true"
drag, startPoint x: 1073, startPoint y: 355, endPoint x: 1068, endPoint y: 349, distance: 7.7
click at [1072, 352] on button "Add" at bounding box center [1074, 355] width 88 height 29
type input "0"
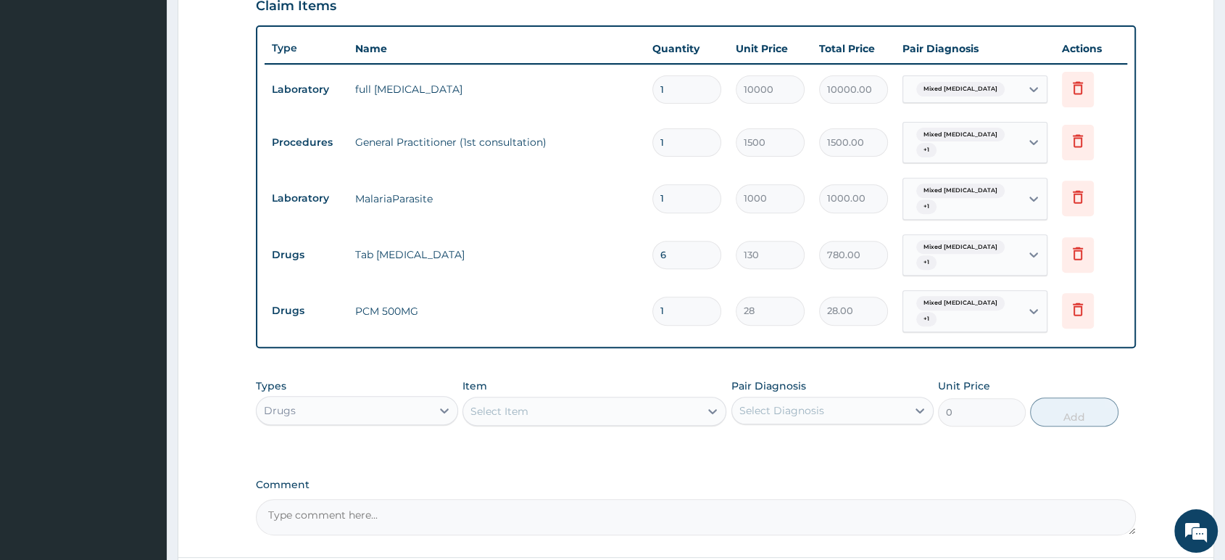
type input "18"
type input "504.00"
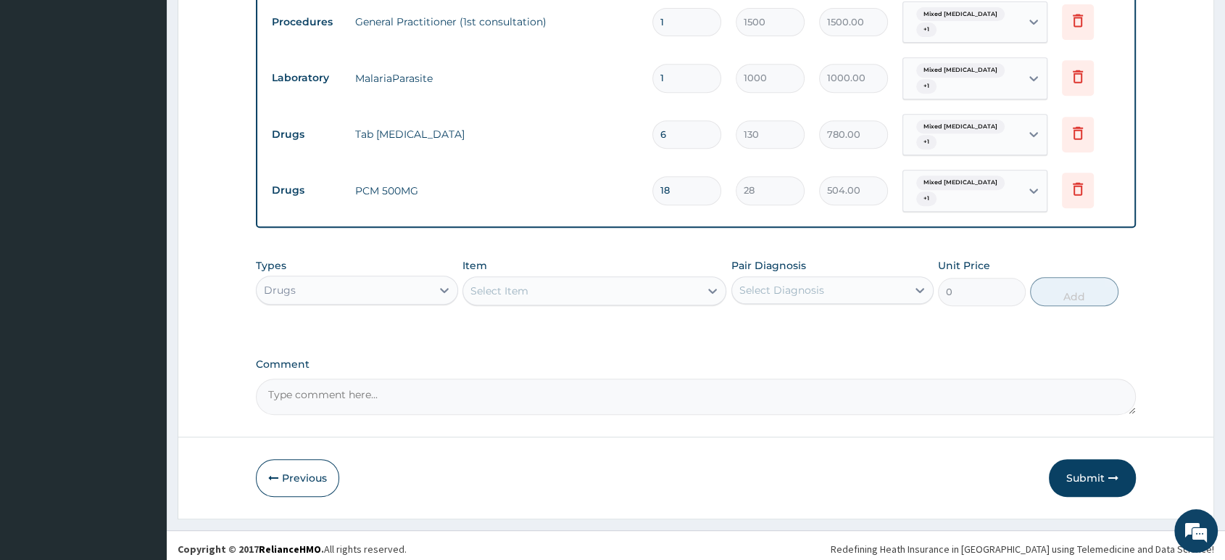
scroll to position [639, 0]
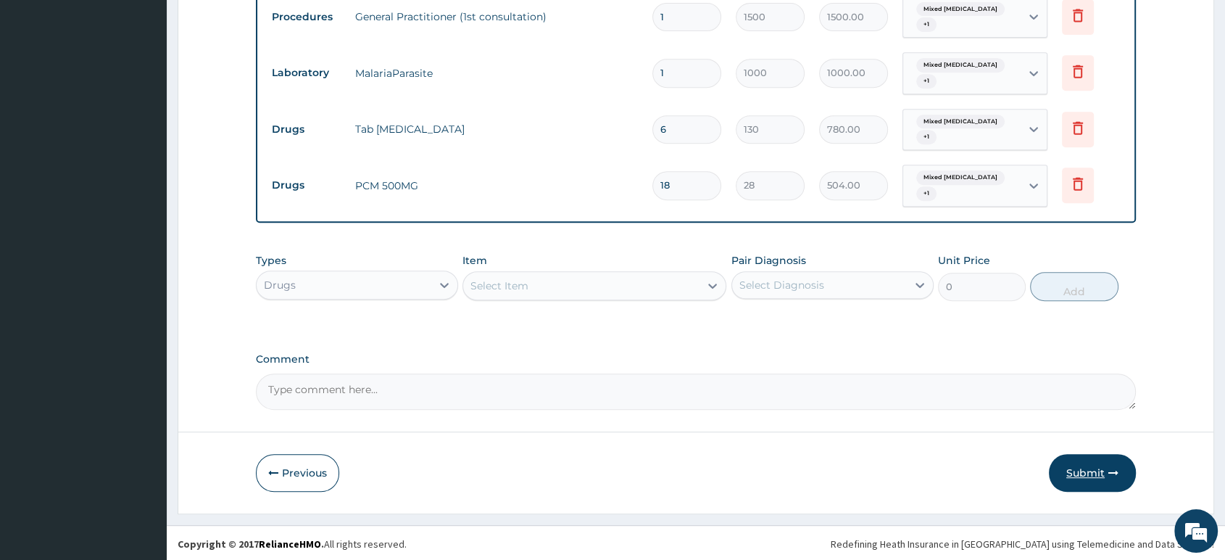
type input "18"
click at [1082, 473] on button "Submit" at bounding box center [1092, 473] width 87 height 38
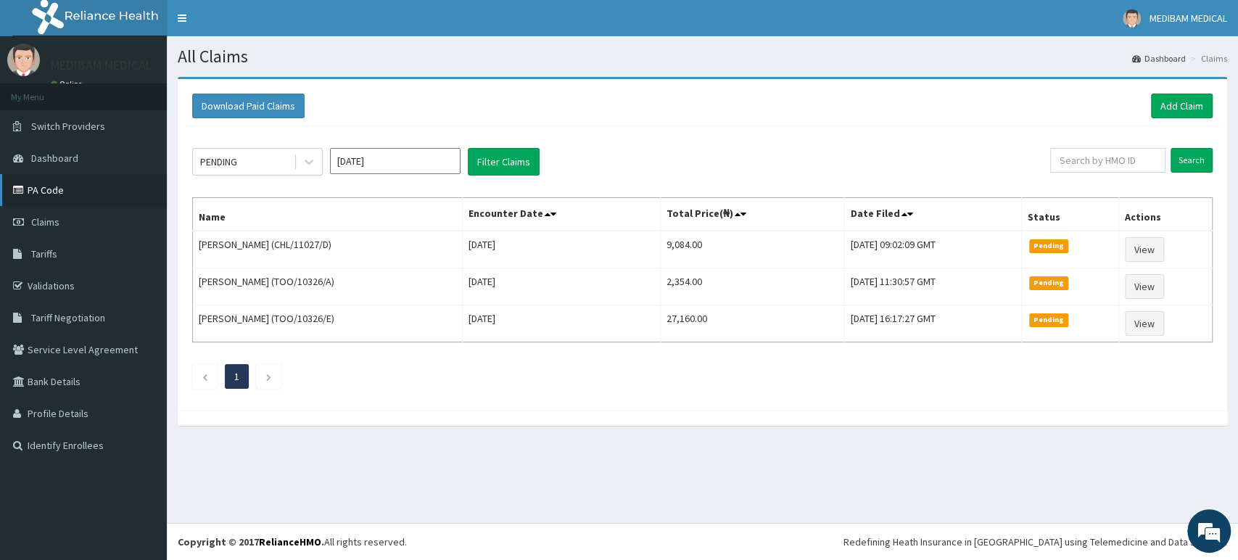
click at [46, 190] on link "PA Code" at bounding box center [83, 190] width 167 height 32
click at [1162, 102] on link "Add Claim" at bounding box center [1182, 106] width 62 height 25
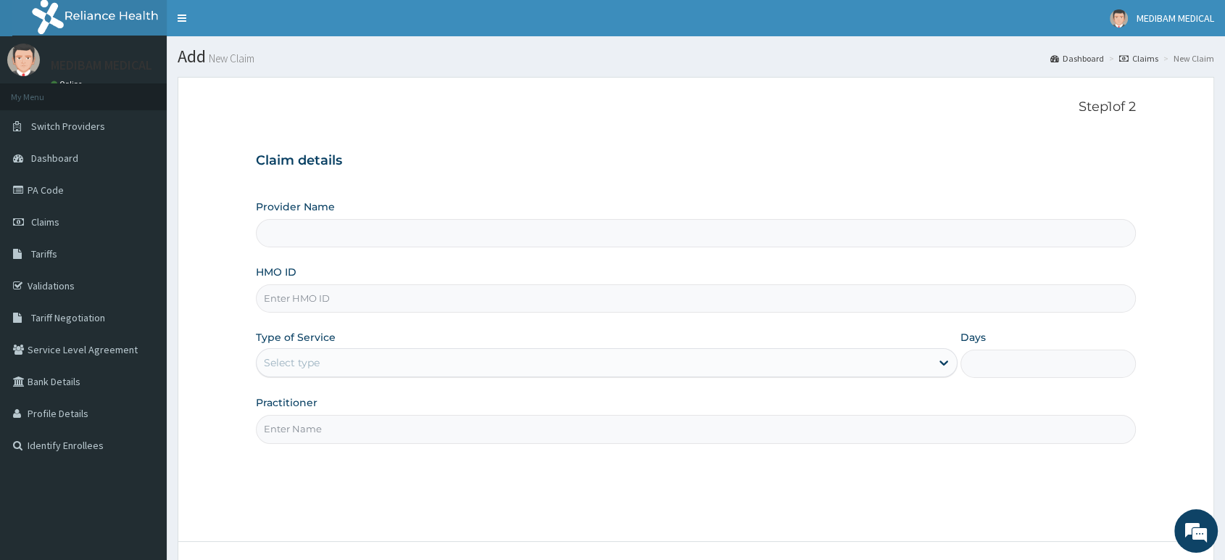
click at [334, 300] on input "HMO ID" at bounding box center [696, 298] width 880 height 28
type input "Medibam Specialist Hospital"
type input "CHL/11626/A"
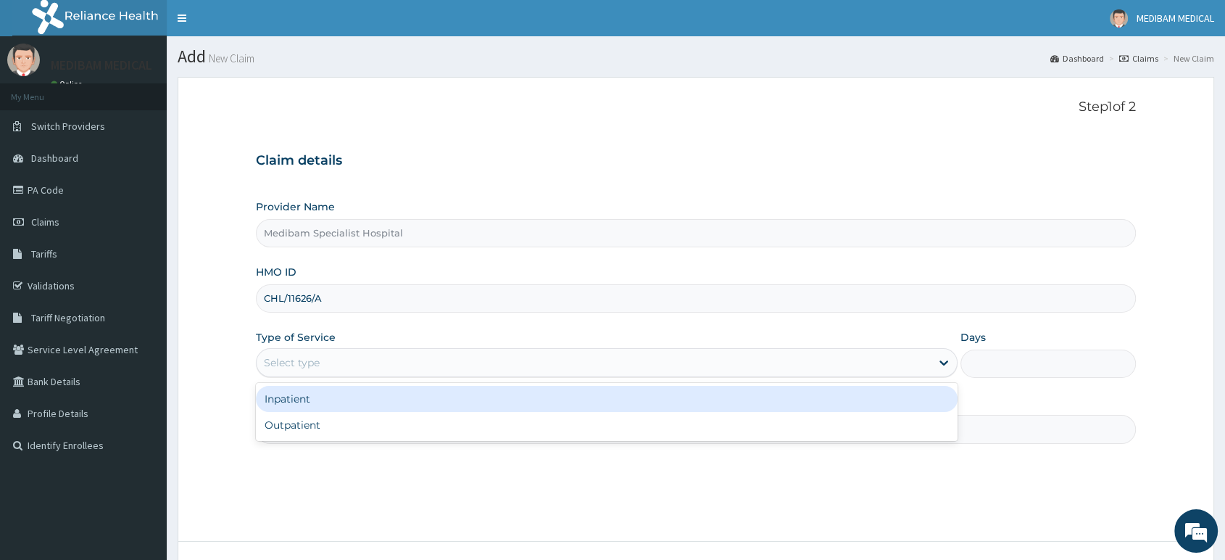
click at [384, 364] on div "Select type" at bounding box center [594, 362] width 674 height 23
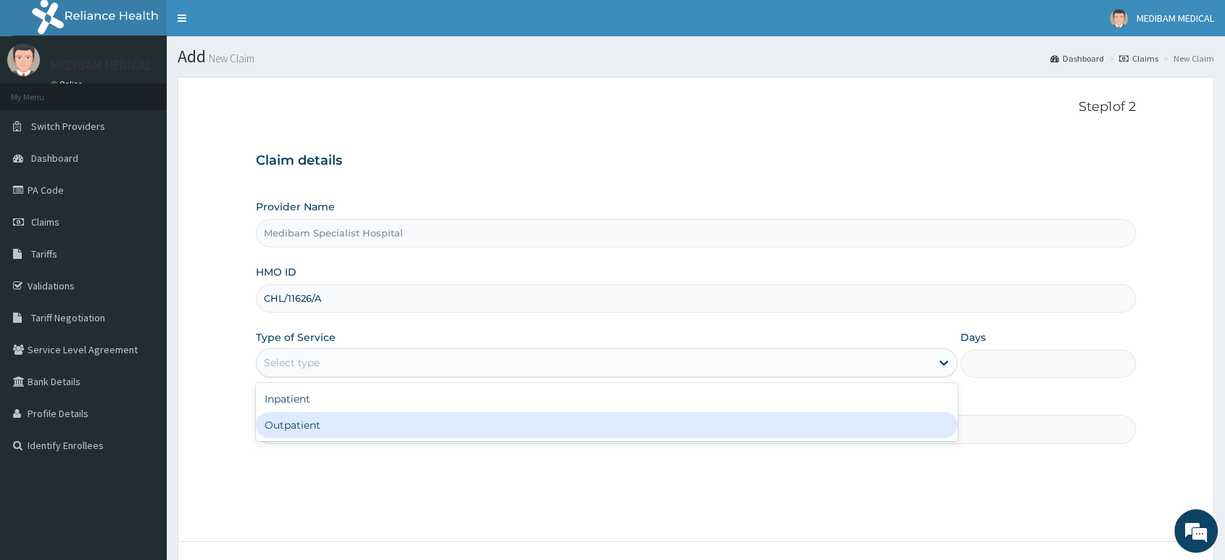
click at [367, 421] on div "Outpatient" at bounding box center [607, 425] width 702 height 26
type input "1"
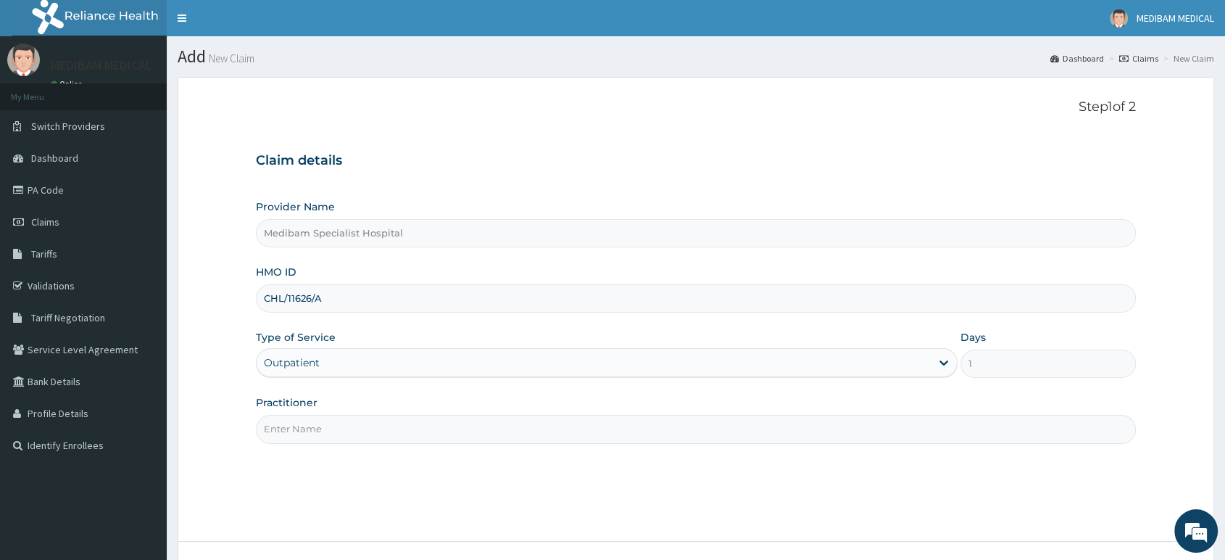
click at [336, 431] on input "Practitioner" at bounding box center [696, 429] width 880 height 28
type input "DR AGHWANA"
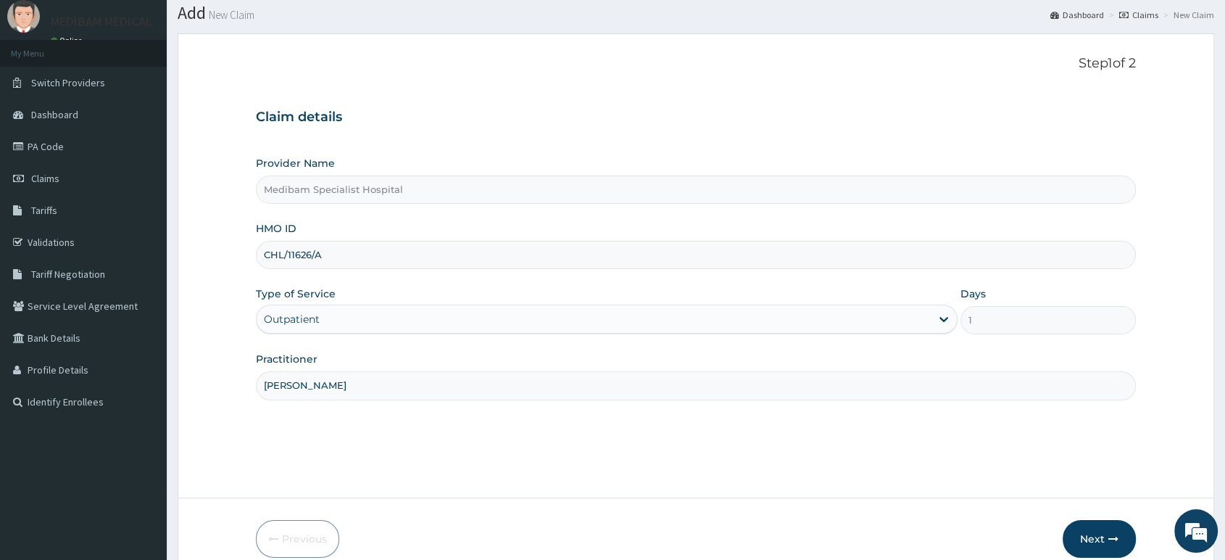
scroll to position [111, 0]
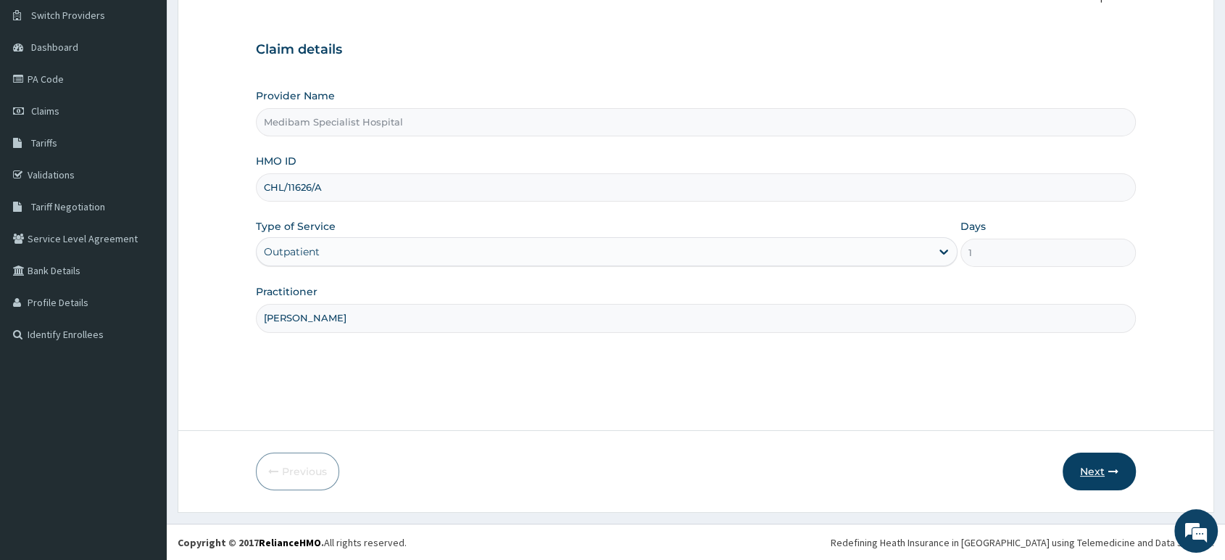
click at [1104, 477] on button "Next" at bounding box center [1099, 471] width 73 height 38
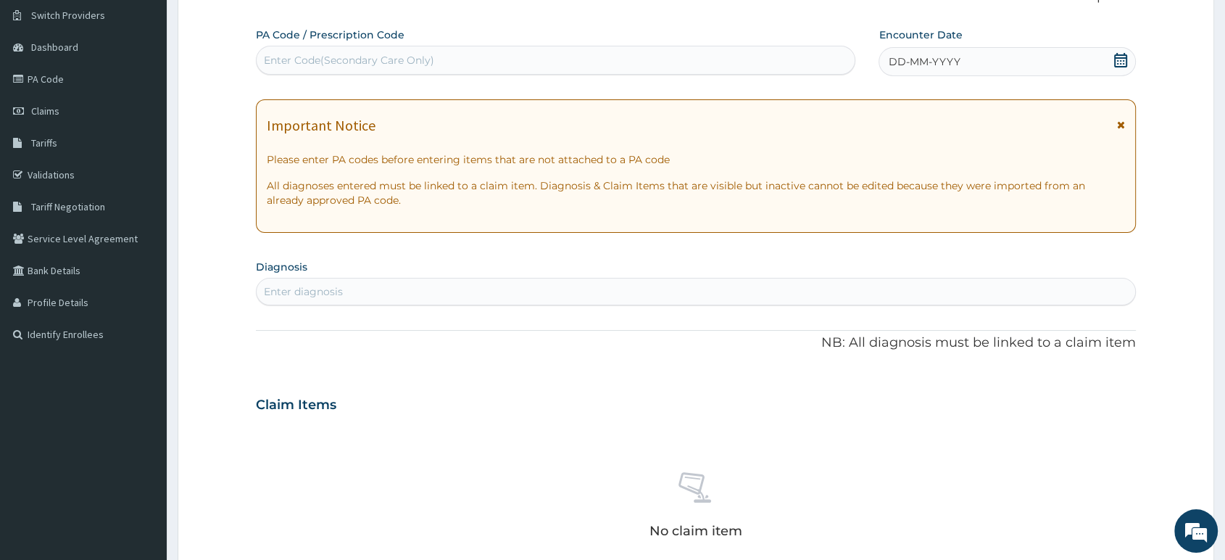
click at [341, 52] on div "Enter Code(Secondary Care Only)" at bounding box center [556, 60] width 598 height 23
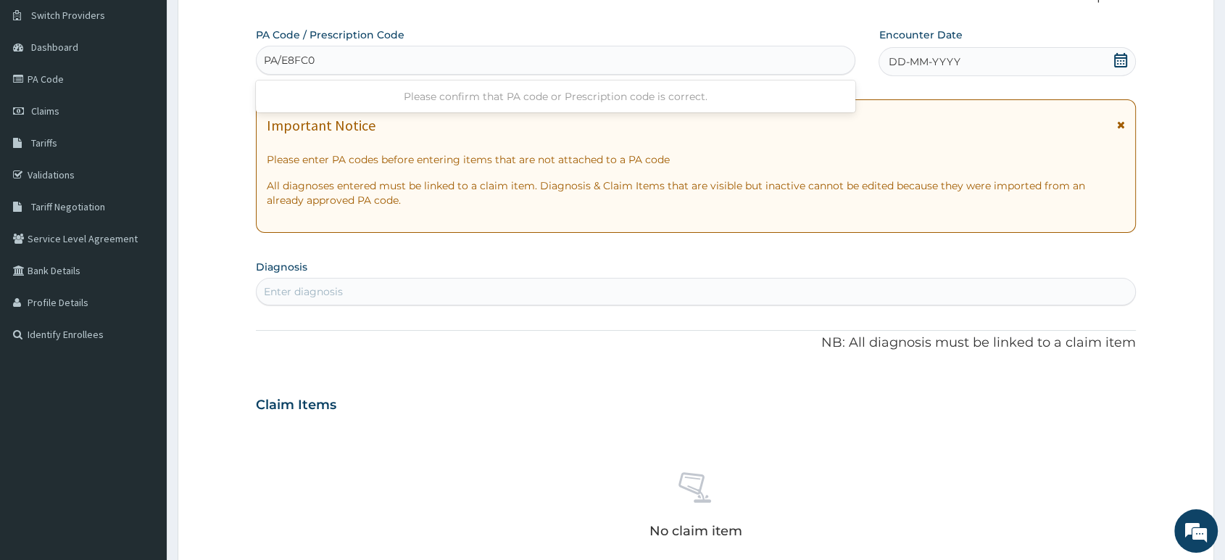
type input "PA/E8FC03"
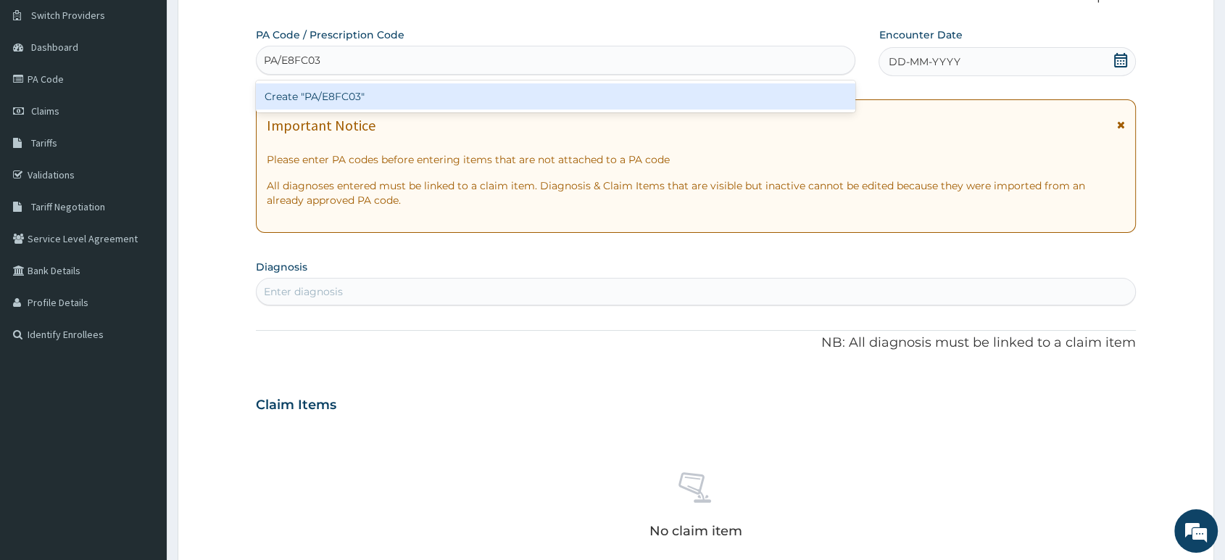
click at [368, 98] on div "Create "PA/E8FC03"" at bounding box center [556, 96] width 600 height 26
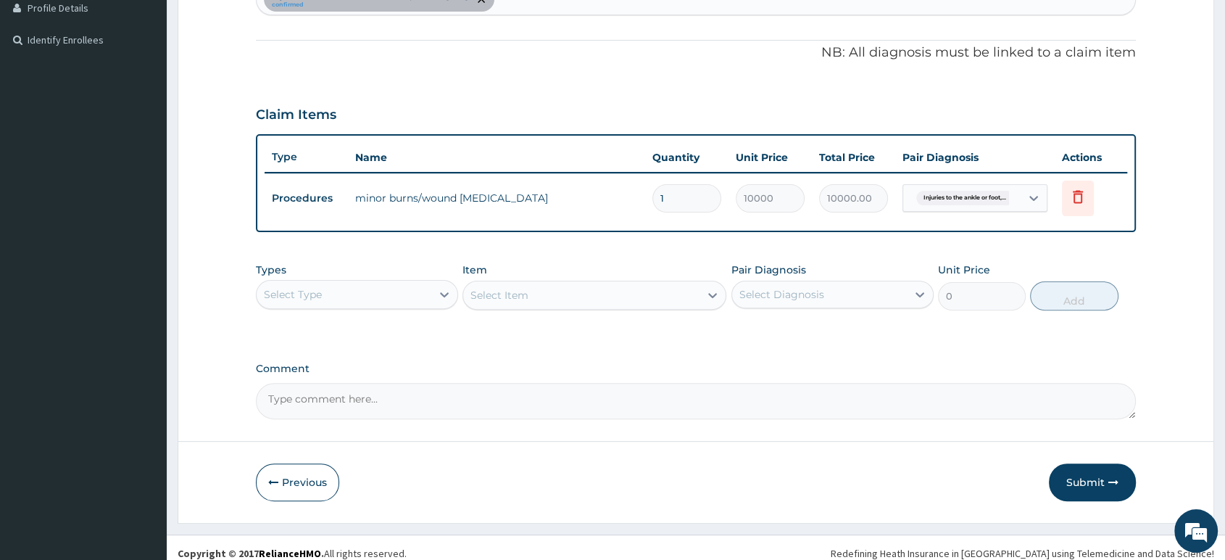
scroll to position [415, 0]
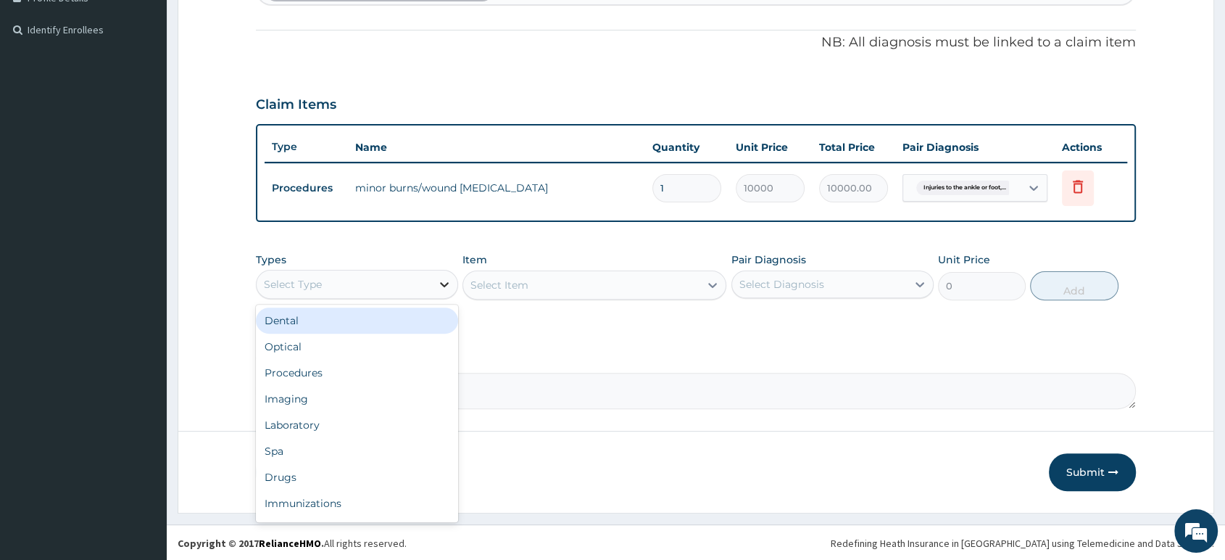
click at [444, 289] on icon at bounding box center [444, 284] width 15 height 15
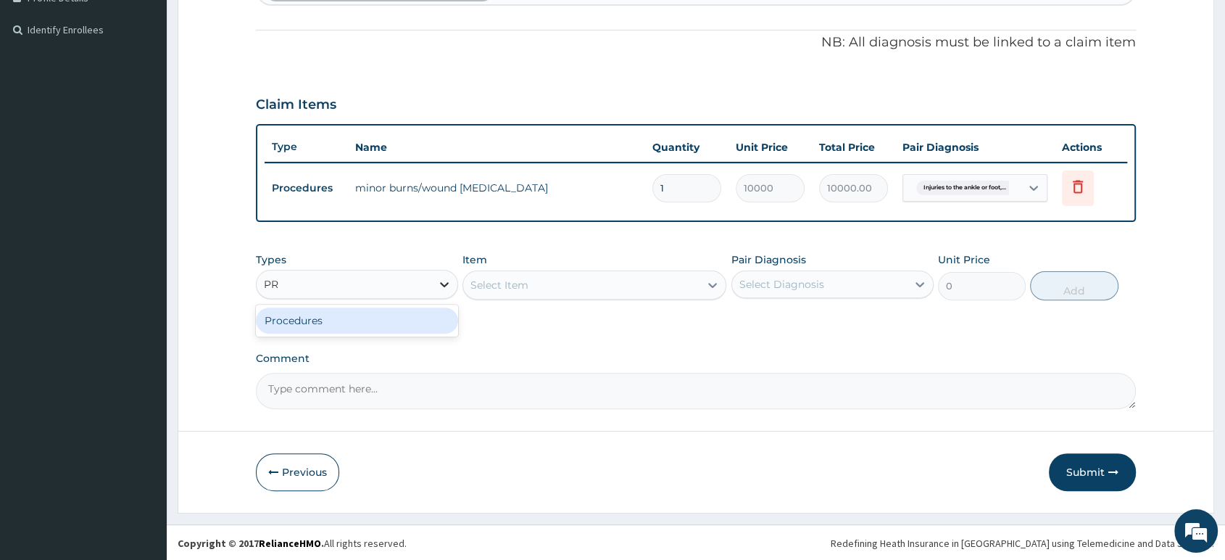
type input "PRO"
click at [385, 328] on div "Procedures" at bounding box center [357, 320] width 202 height 26
click at [523, 278] on div "Select Item" at bounding box center [595, 284] width 264 height 29
click at [548, 279] on div "Select Item" at bounding box center [595, 284] width 264 height 29
click at [550, 279] on div "Select Item" at bounding box center [595, 284] width 264 height 29
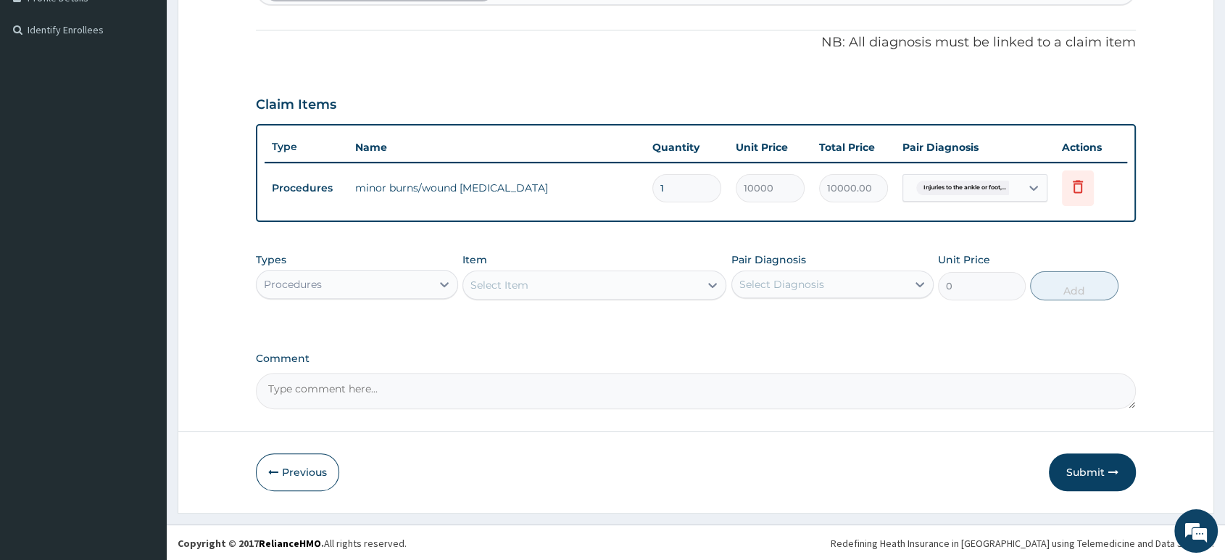
click at [632, 293] on div "Select Item" at bounding box center [581, 284] width 236 height 23
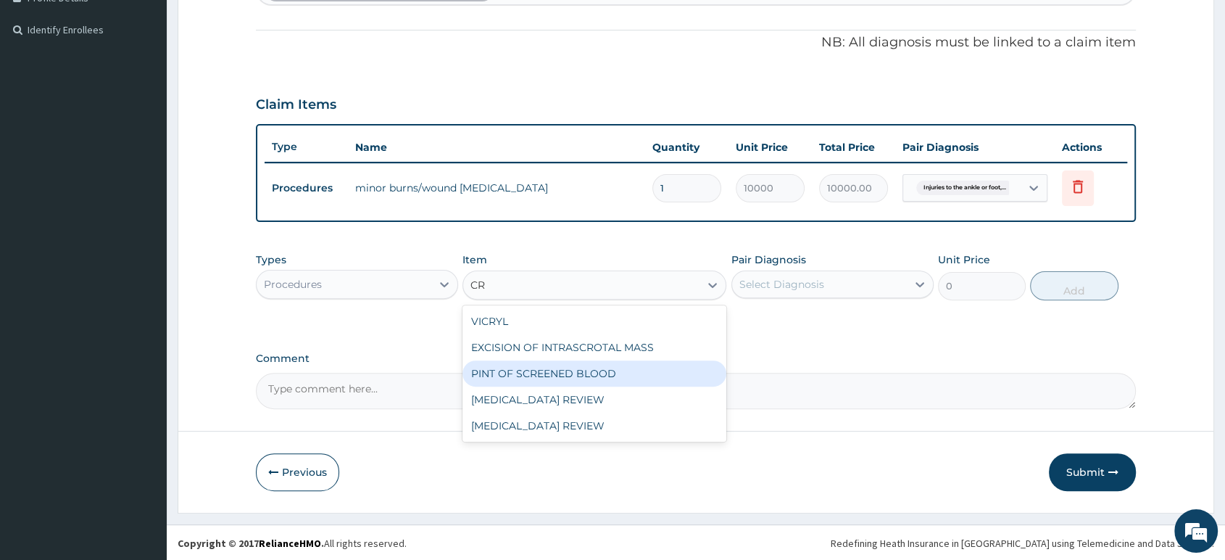
type input "C"
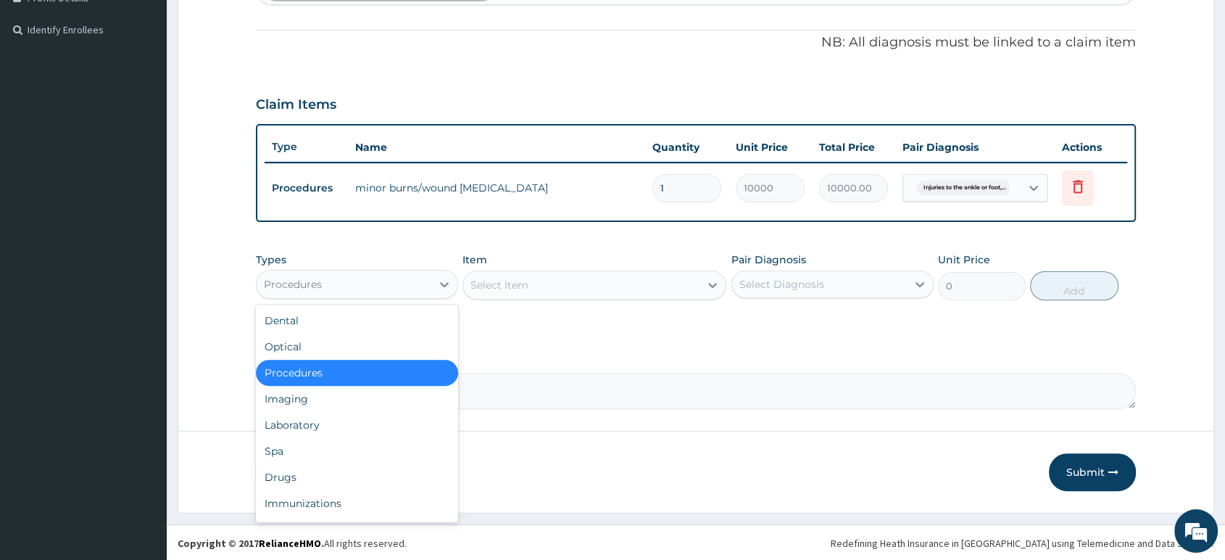
click at [406, 283] on div "Procedures" at bounding box center [344, 284] width 175 height 23
type input "DR"
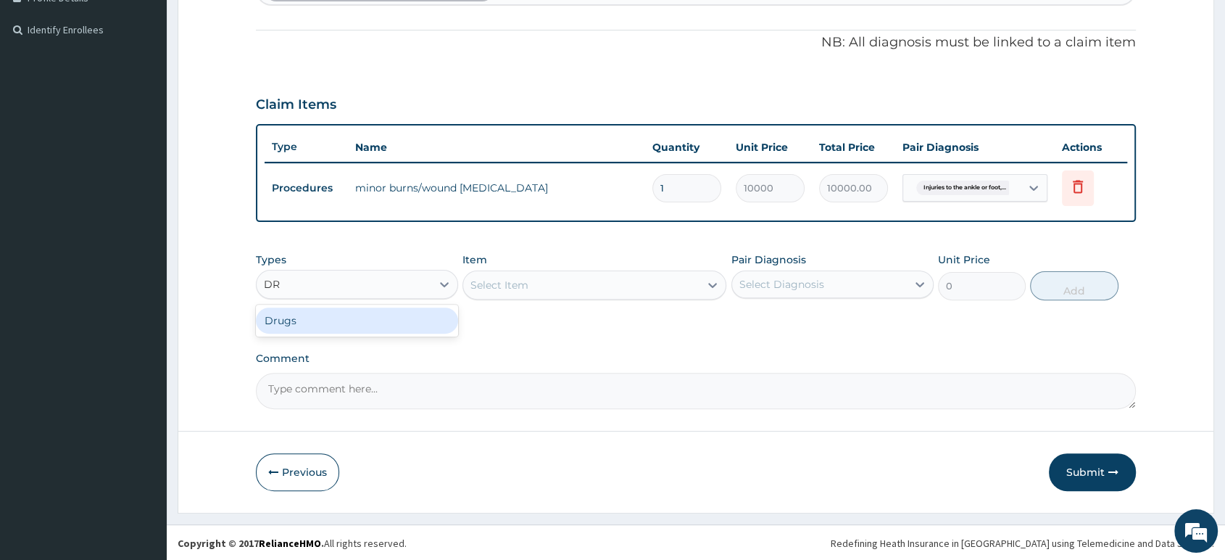
click at [333, 320] on div "Drugs" at bounding box center [357, 320] width 202 height 26
click at [540, 283] on div "Select Item" at bounding box center [595, 284] width 264 height 29
click at [540, 283] on div "Select Item" at bounding box center [581, 284] width 236 height 23
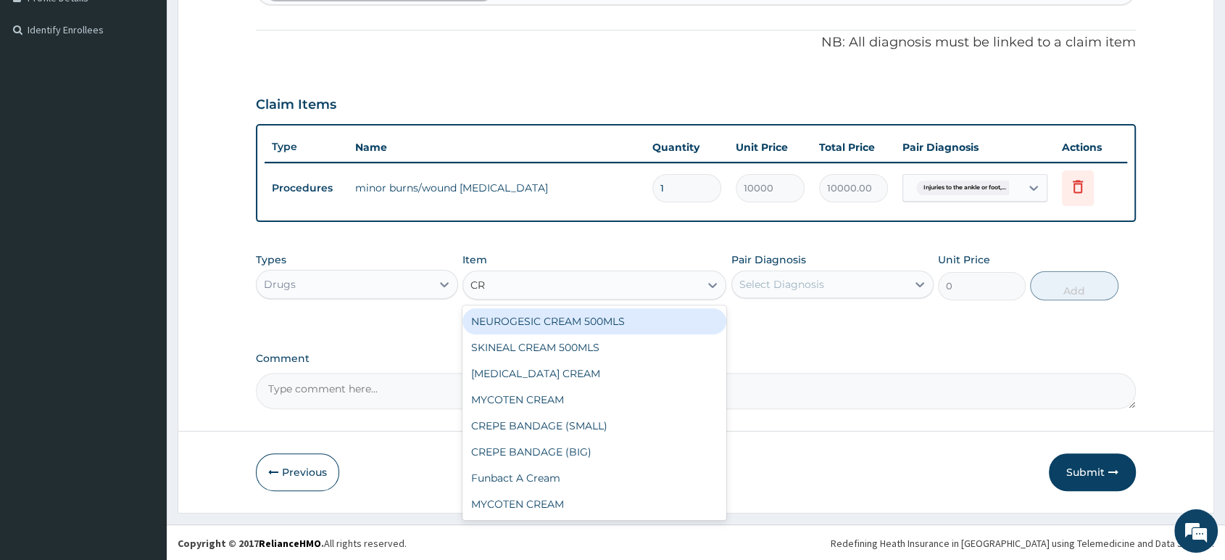
type input "CRE"
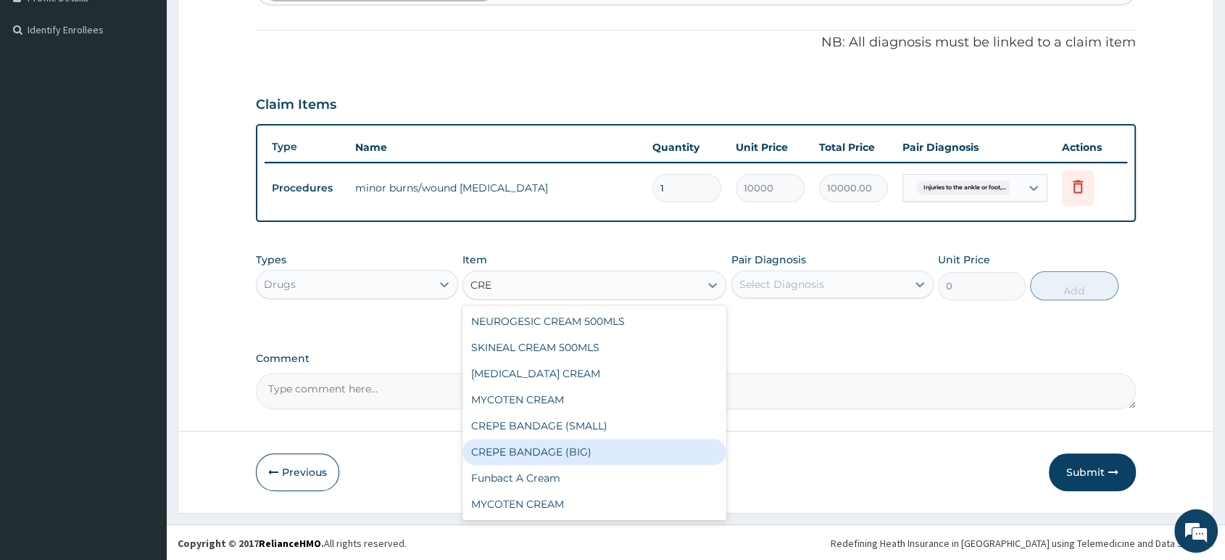
click at [561, 450] on div "CREPE BANDAGE (BIG)" at bounding box center [595, 452] width 264 height 26
type input "700"
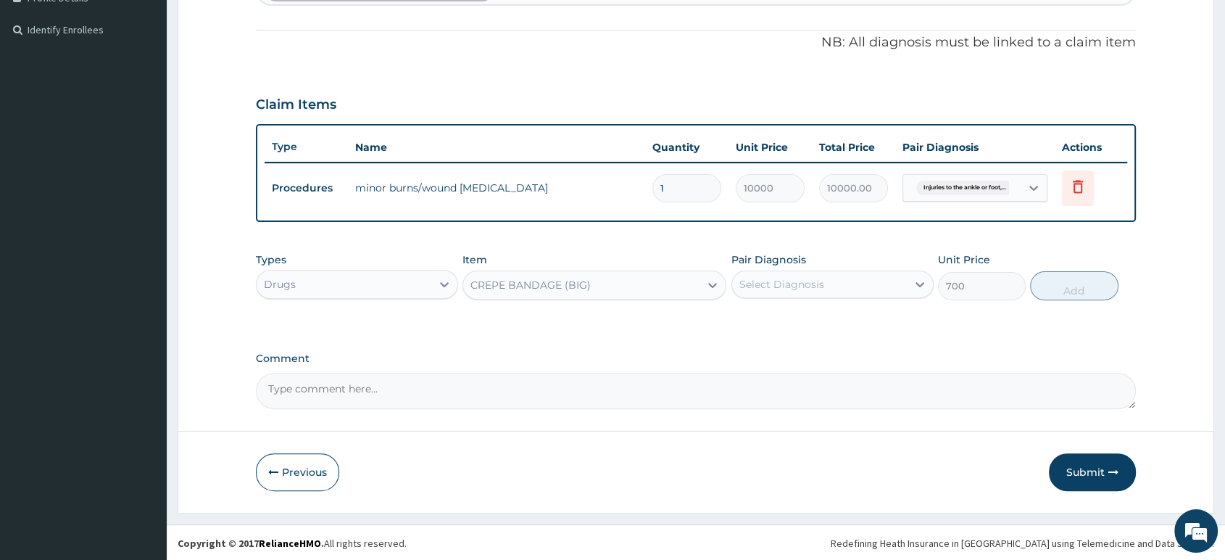
click at [818, 283] on div "Select Diagnosis" at bounding box center [782, 284] width 85 height 15
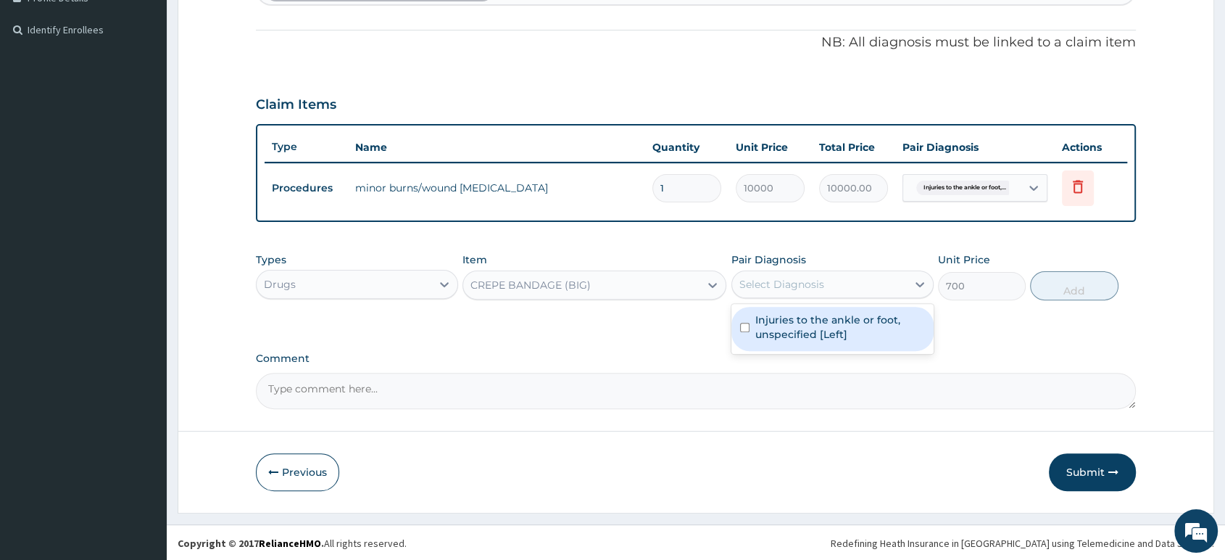
click at [829, 329] on label "Injuries to the ankle or foot, unspecified [Left]" at bounding box center [840, 326] width 170 height 29
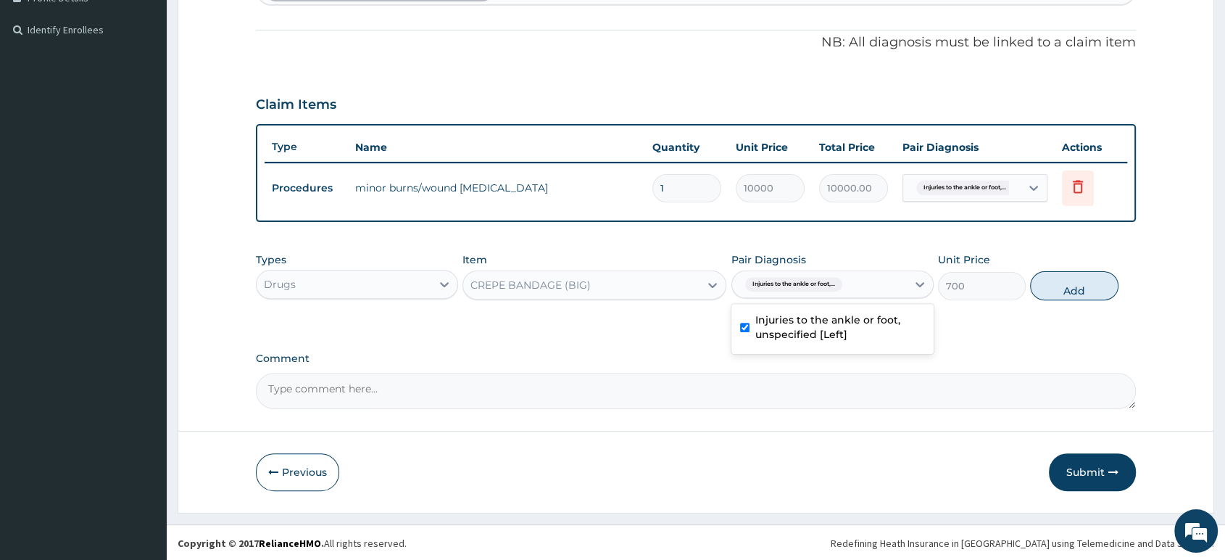
checkbox input "true"
click at [1072, 286] on button "Add" at bounding box center [1074, 285] width 88 height 29
type input "0"
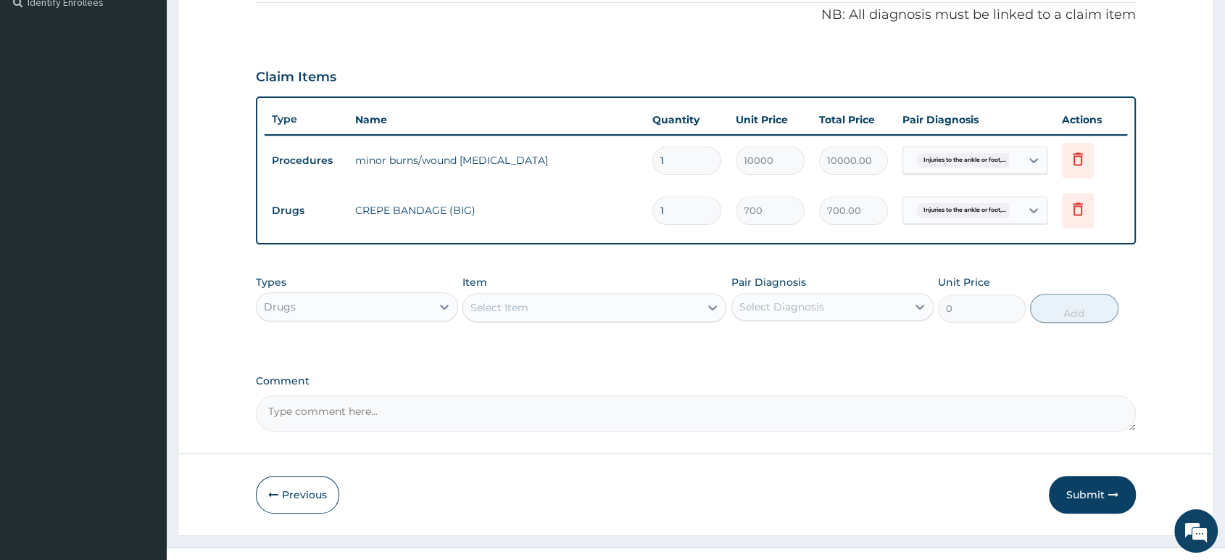
scroll to position [466, 0]
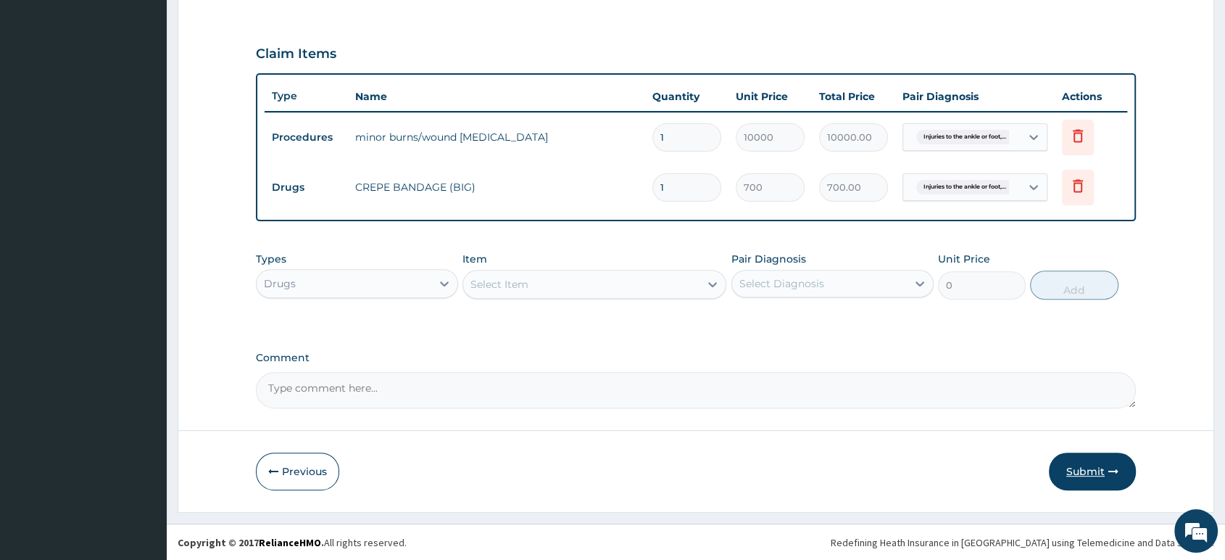
click at [1096, 467] on button "Submit" at bounding box center [1092, 471] width 87 height 38
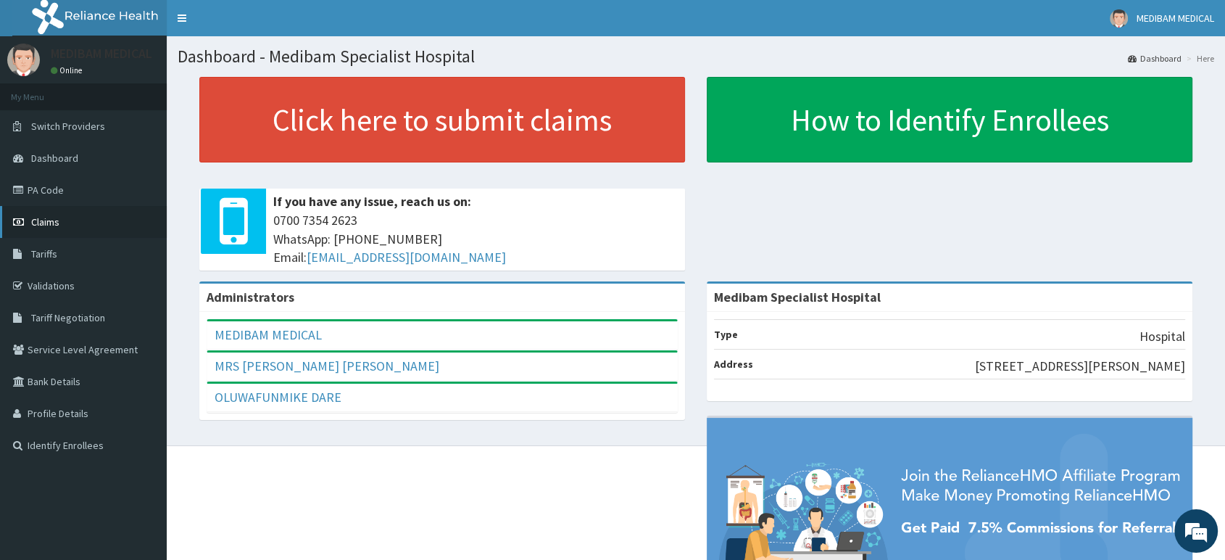
click at [41, 223] on span "Claims" at bounding box center [45, 221] width 28 height 13
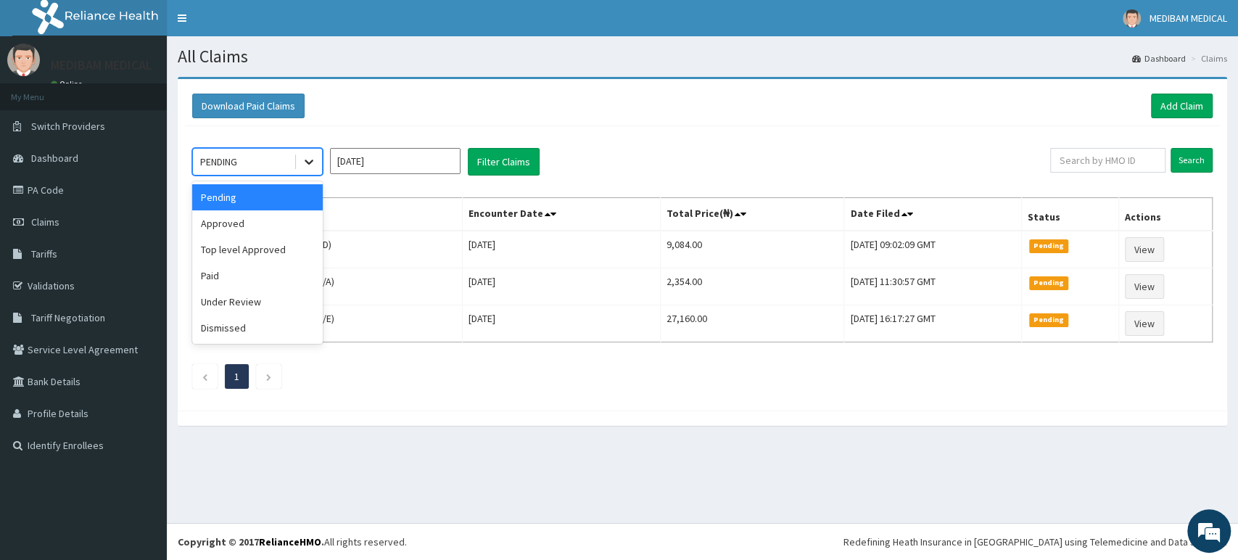
click at [304, 159] on icon at bounding box center [309, 161] width 15 height 15
click at [221, 222] on div "Approved" at bounding box center [257, 223] width 131 height 26
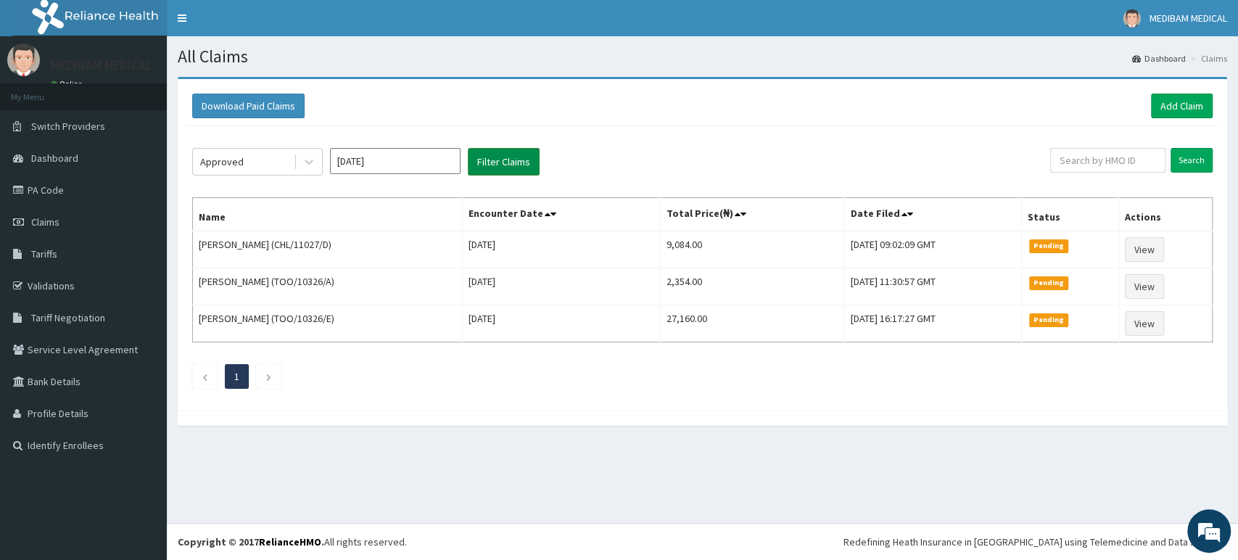
click at [481, 163] on button "Filter Claims" at bounding box center [504, 162] width 72 height 28
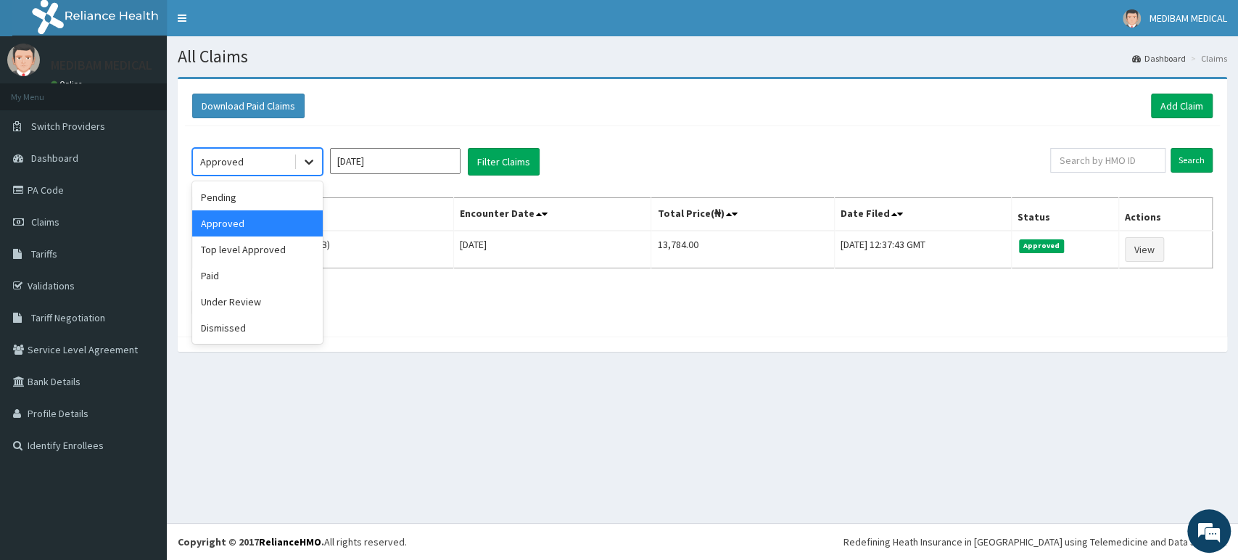
click at [301, 159] on div at bounding box center [309, 162] width 26 height 26
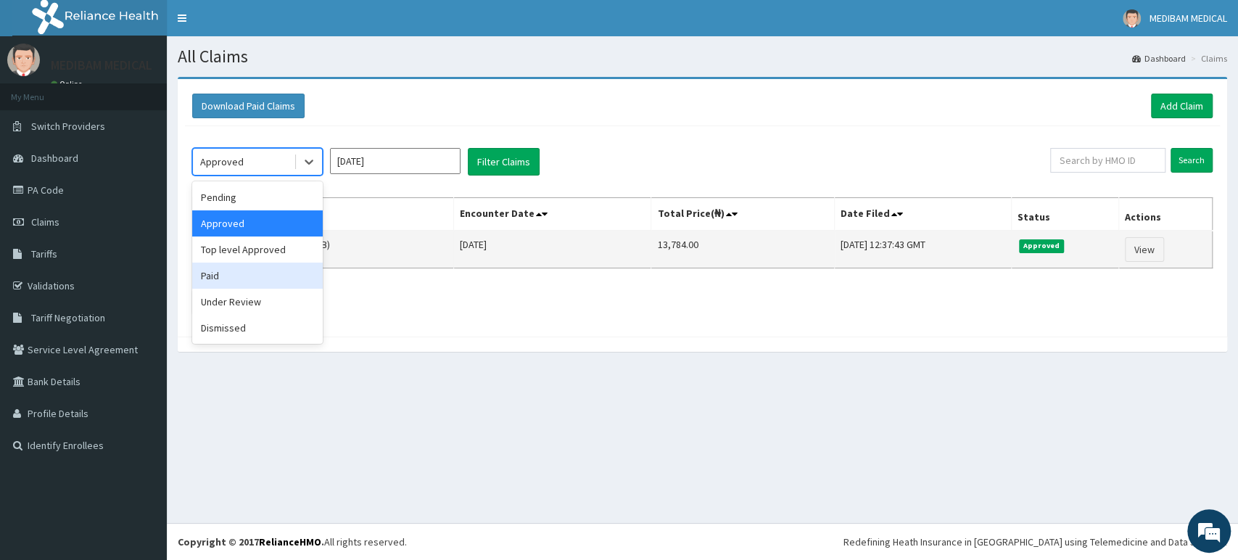
drag, startPoint x: 241, startPoint y: 273, endPoint x: 267, endPoint y: 242, distance: 40.1
click at [241, 268] on div "Paid" at bounding box center [257, 275] width 131 height 26
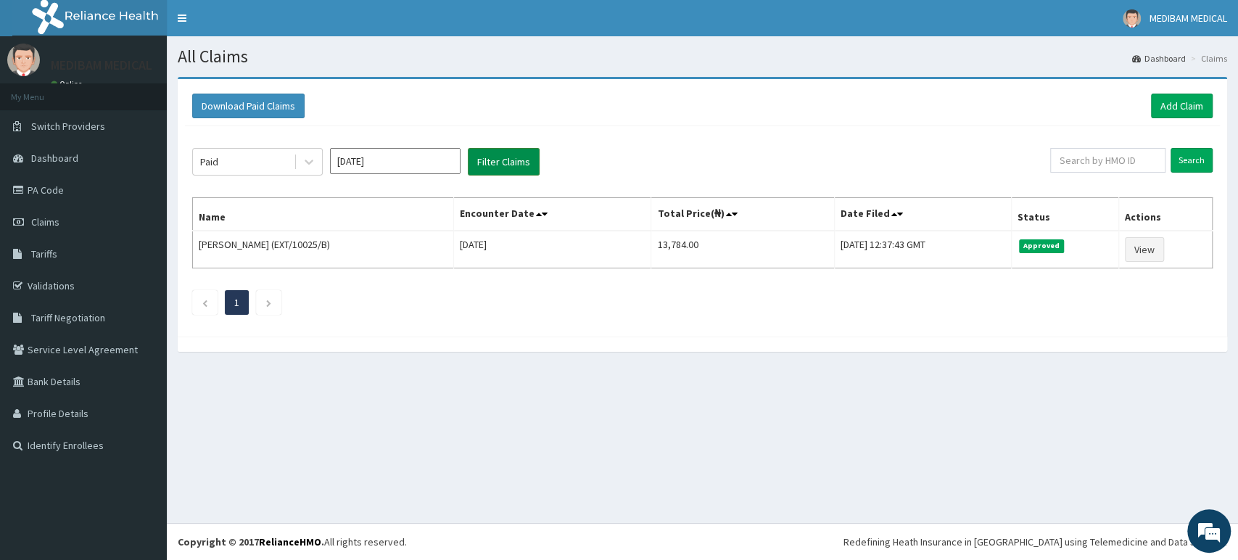
click at [485, 160] on button "Filter Claims" at bounding box center [504, 162] width 72 height 28
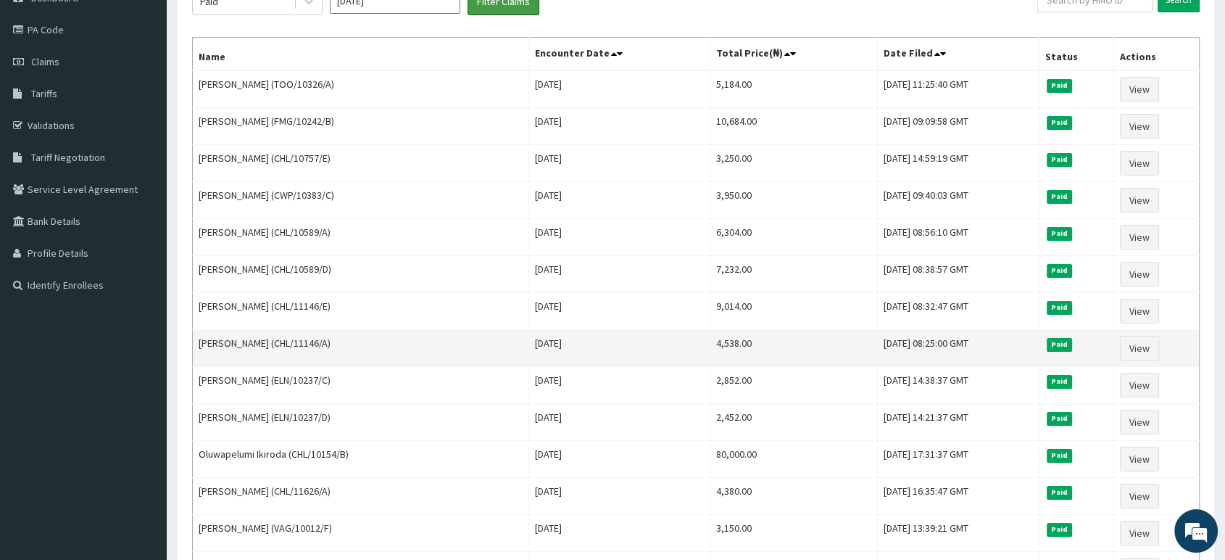
scroll to position [161, 0]
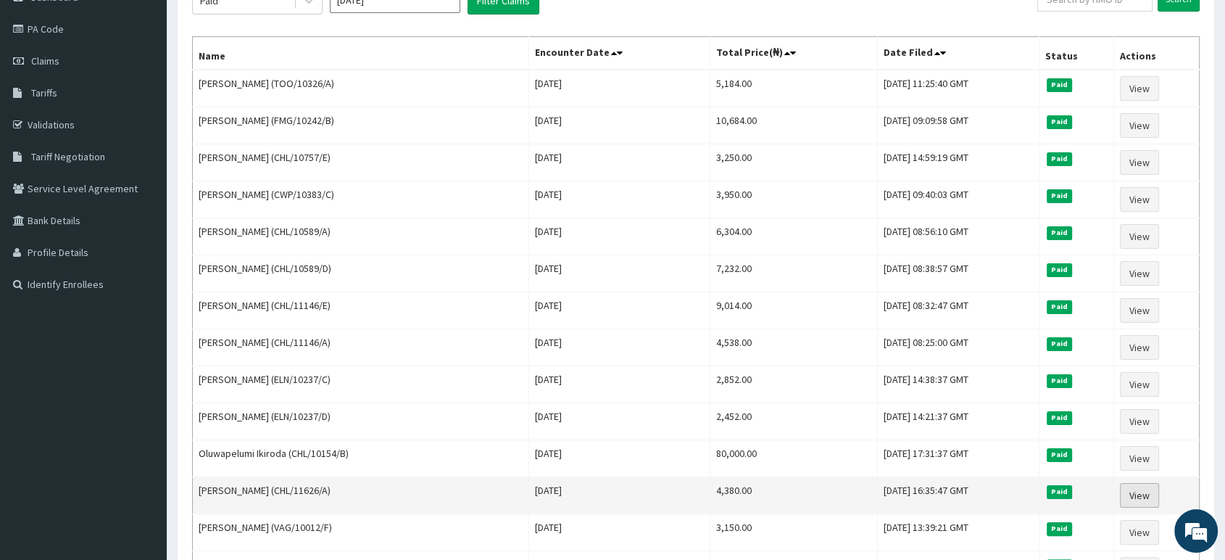
click at [1154, 492] on link "View" at bounding box center [1139, 495] width 39 height 25
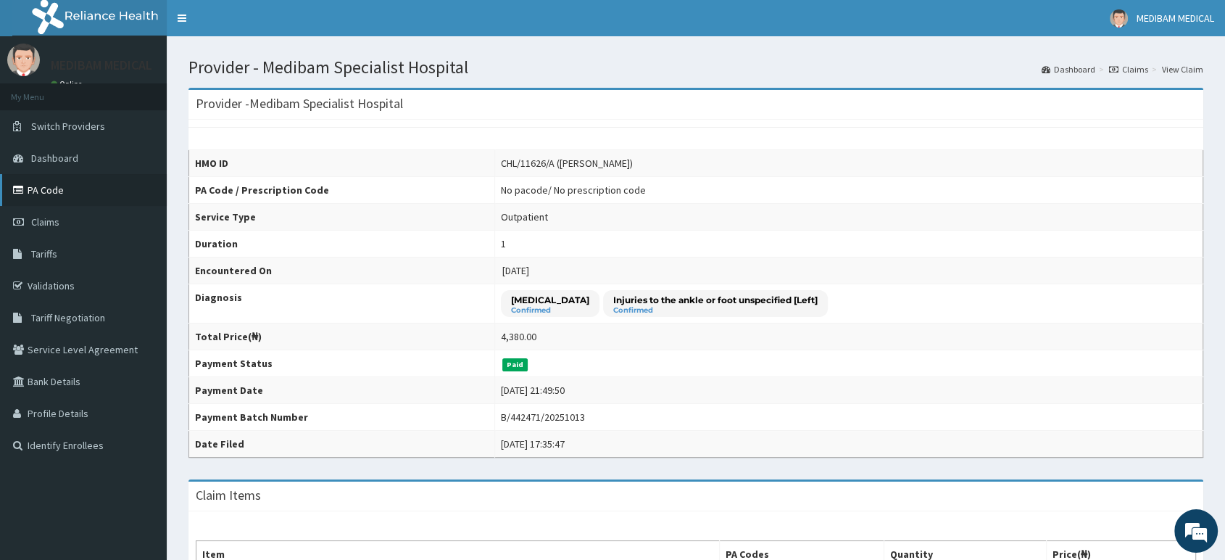
click at [51, 194] on link "PA Code" at bounding box center [83, 190] width 167 height 32
